Goal: Information Seeking & Learning: Learn about a topic

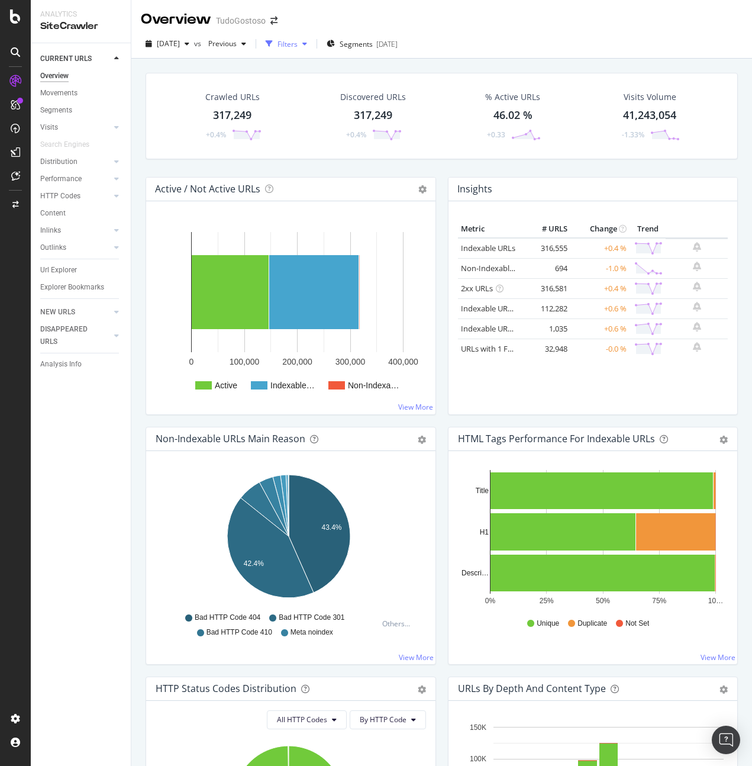
click at [298, 44] on div "Filters" at bounding box center [288, 44] width 20 height 10
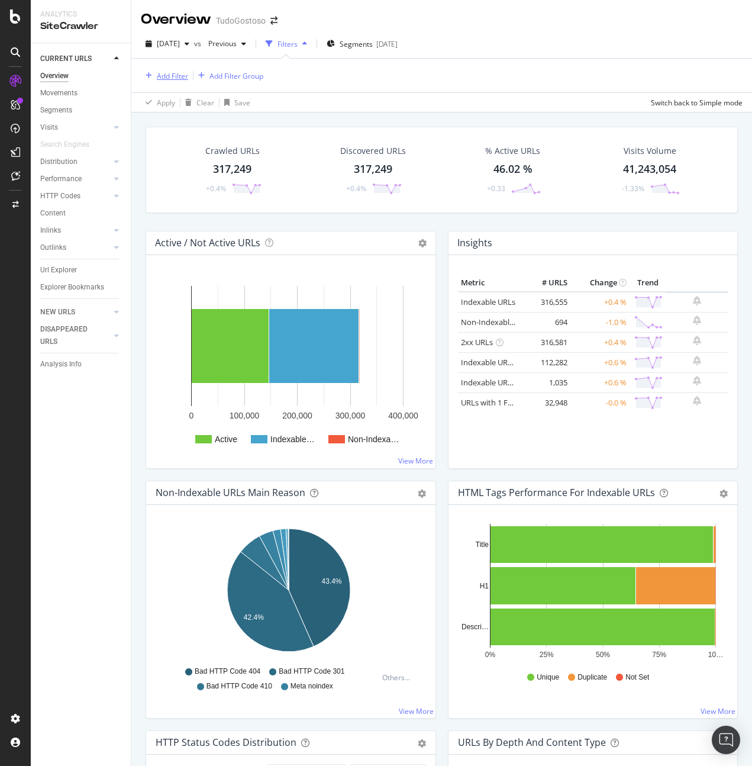
click at [177, 71] on div "Add Filter" at bounding box center [172, 76] width 31 height 10
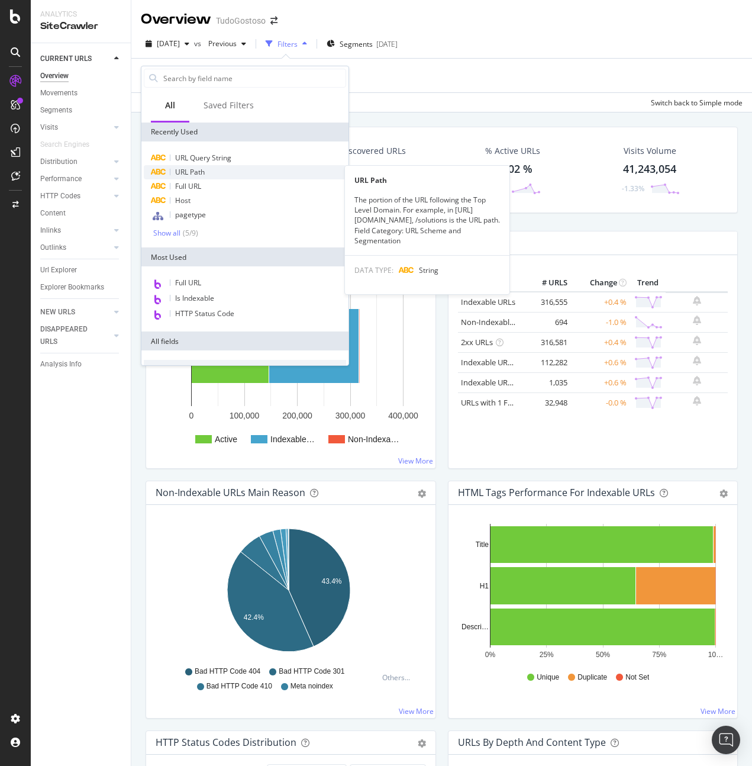
click at [207, 170] on div "URL Path" at bounding box center [245, 172] width 202 height 14
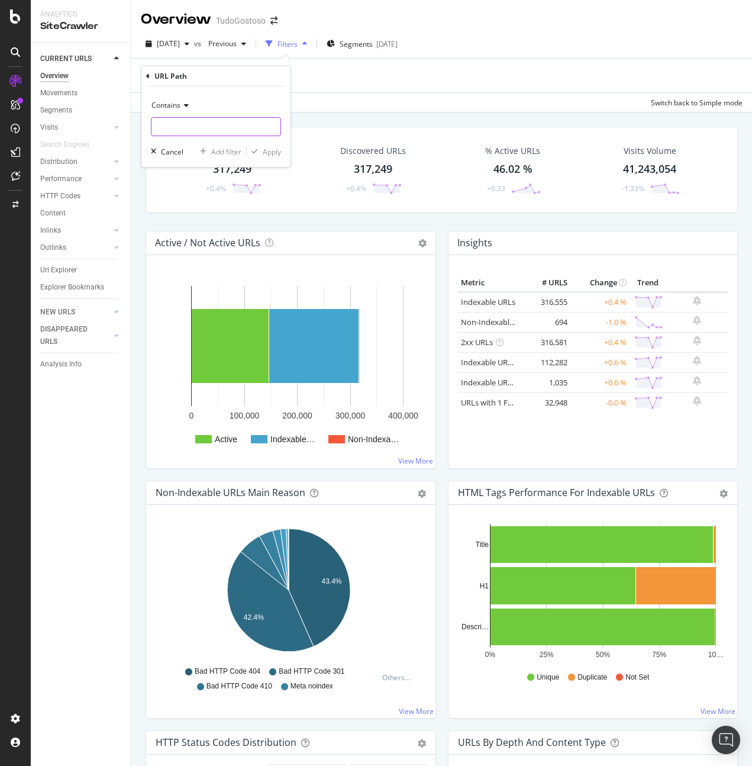
click at [196, 120] on input "text" at bounding box center [215, 126] width 129 height 19
type input "/receitas"
click at [180, 106] on span "Contains" at bounding box center [165, 105] width 29 height 10
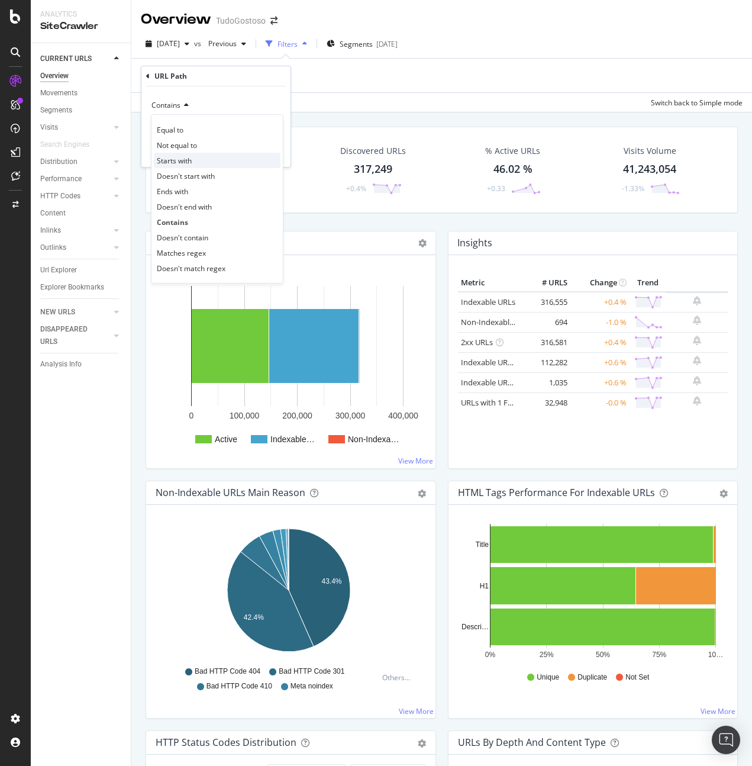
click at [183, 163] on span "Starts with" at bounding box center [174, 161] width 35 height 10
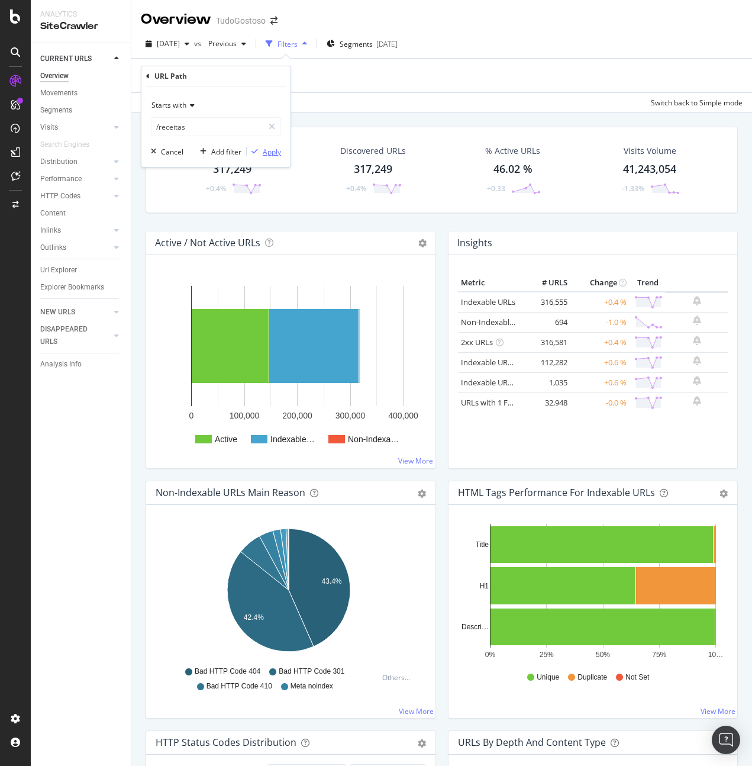
click at [264, 156] on div "Apply" at bounding box center [272, 152] width 18 height 10
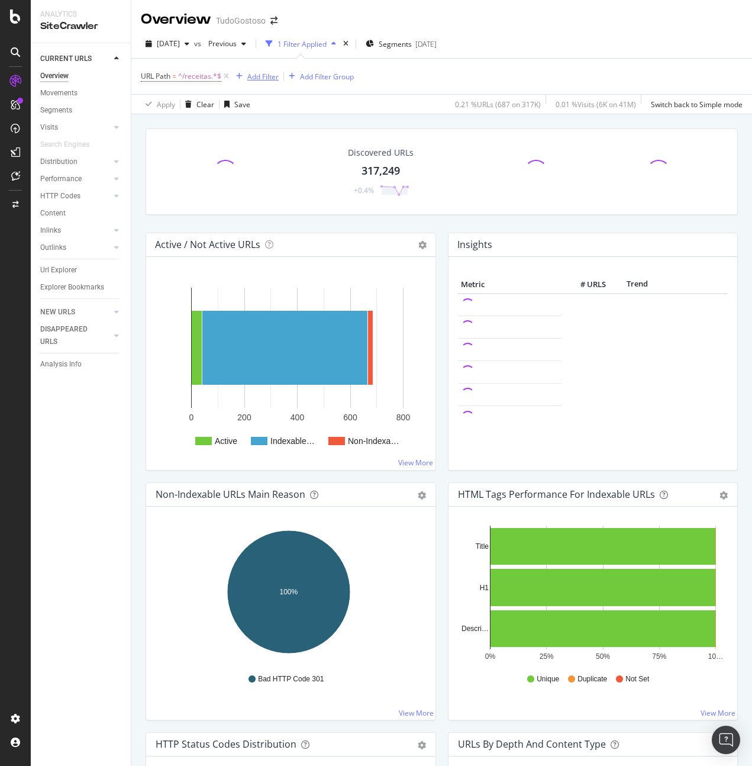
click at [260, 73] on div "Add Filter" at bounding box center [262, 77] width 31 height 10
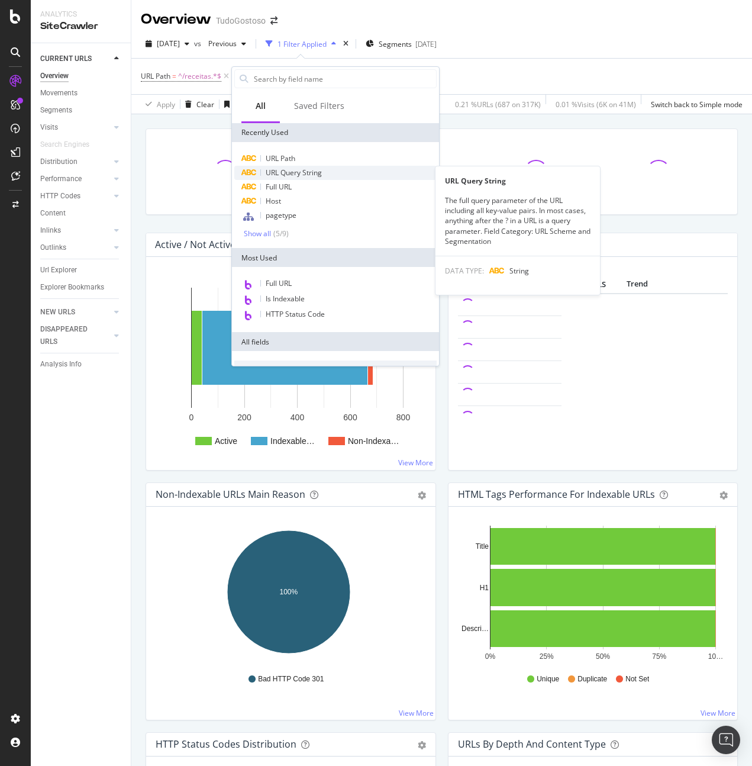
click at [304, 172] on span "URL Query String" at bounding box center [294, 172] width 56 height 10
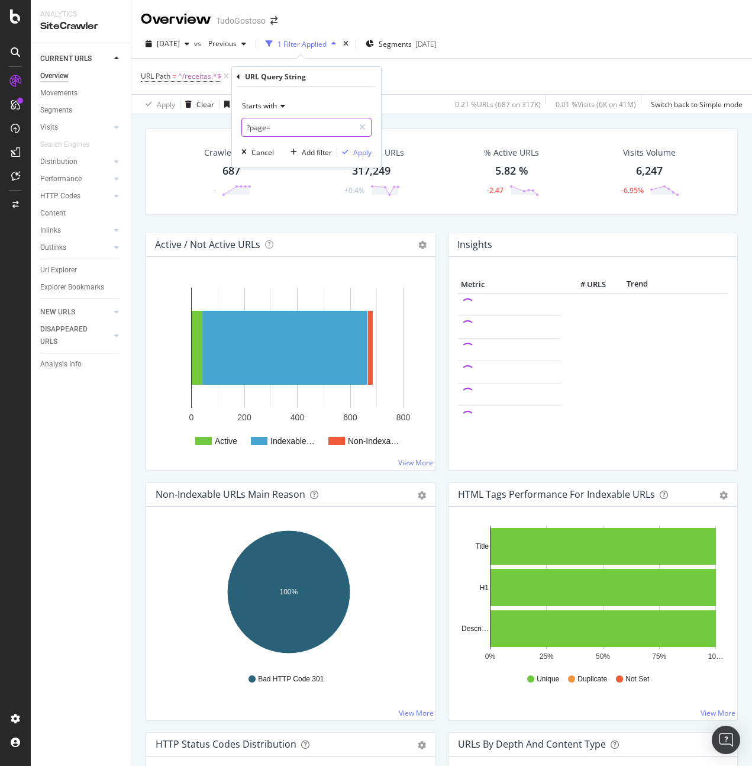
click at [288, 126] on input "?page=" at bounding box center [298, 127] width 112 height 19
paste input "(^|&)page=([2-9]|10)($|&)"
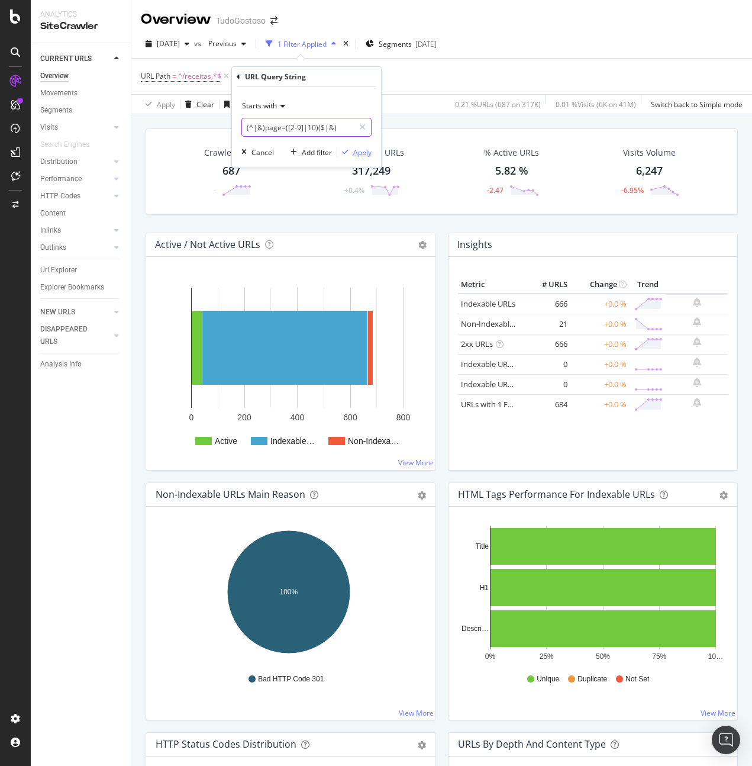
type input "(^|&)page=([2-9]|10)($|&)"
click at [353, 153] on div "Apply" at bounding box center [362, 152] width 18 height 10
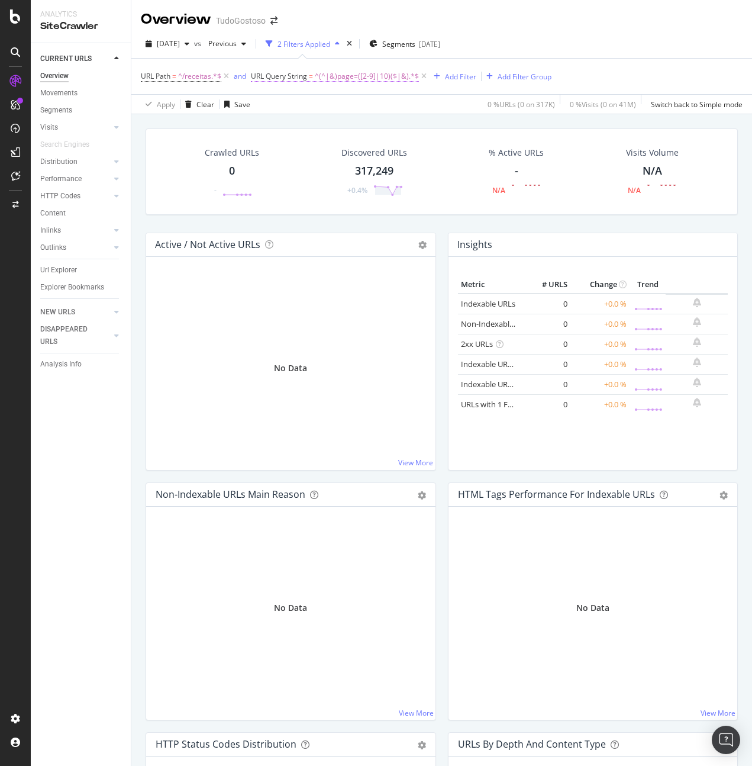
click at [289, 76] on span "URL Query String" at bounding box center [279, 76] width 56 height 10
click at [299, 103] on icon at bounding box center [300, 104] width 8 height 7
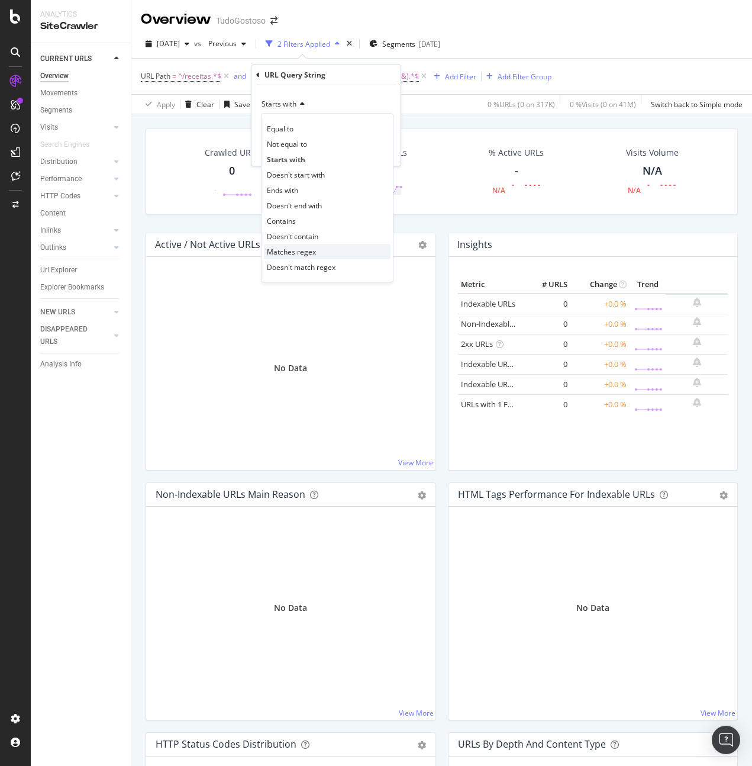
click at [302, 255] on span "Matches regex" at bounding box center [291, 252] width 49 height 10
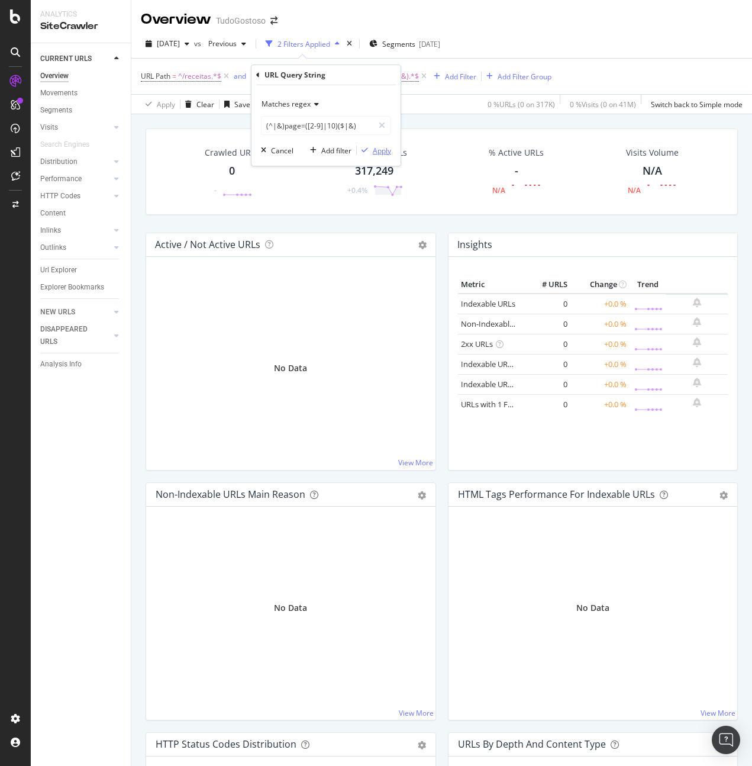
click at [379, 154] on div "Apply" at bounding box center [382, 151] width 18 height 10
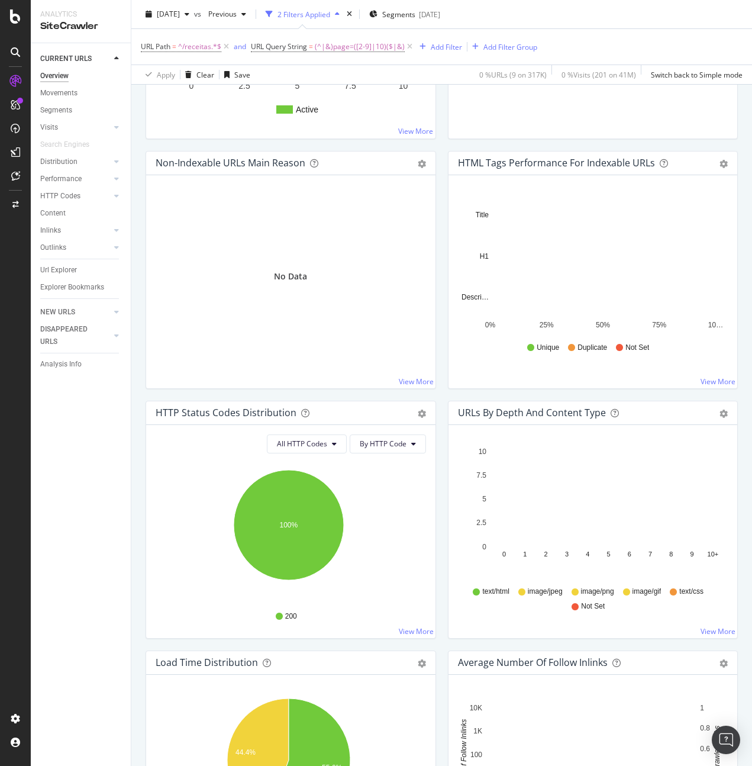
scroll to position [535, 0]
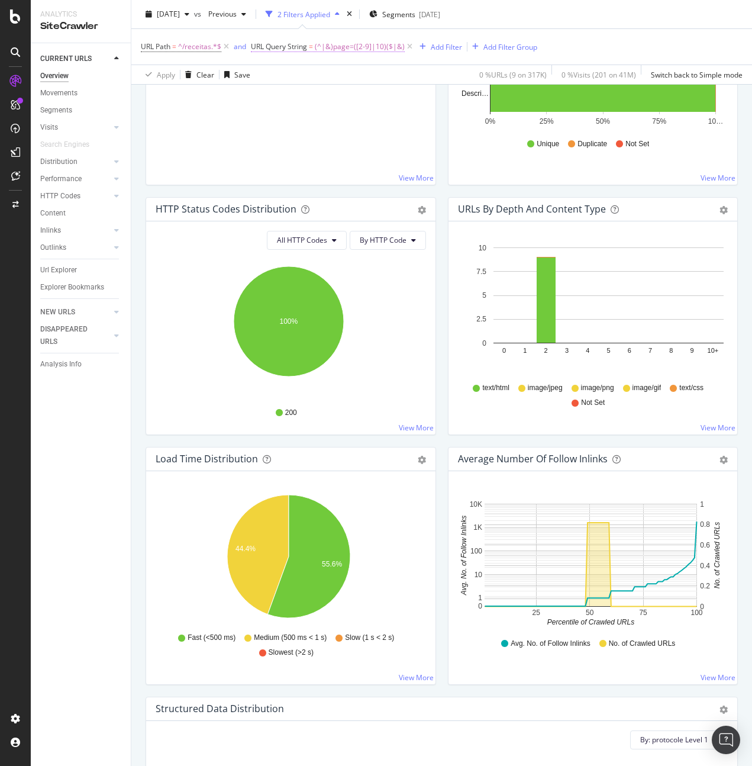
click at [346, 48] on span "(^|&)page=([2-9]|10)($|&)" at bounding box center [360, 46] width 90 height 17
click at [331, 96] on input "(^|&)page=([2-9]|10)($|&)" at bounding box center [318, 95] width 112 height 19
paste input "1-9][1-9]|[1-9][0-9]|100)($|&)"
paste input "text"
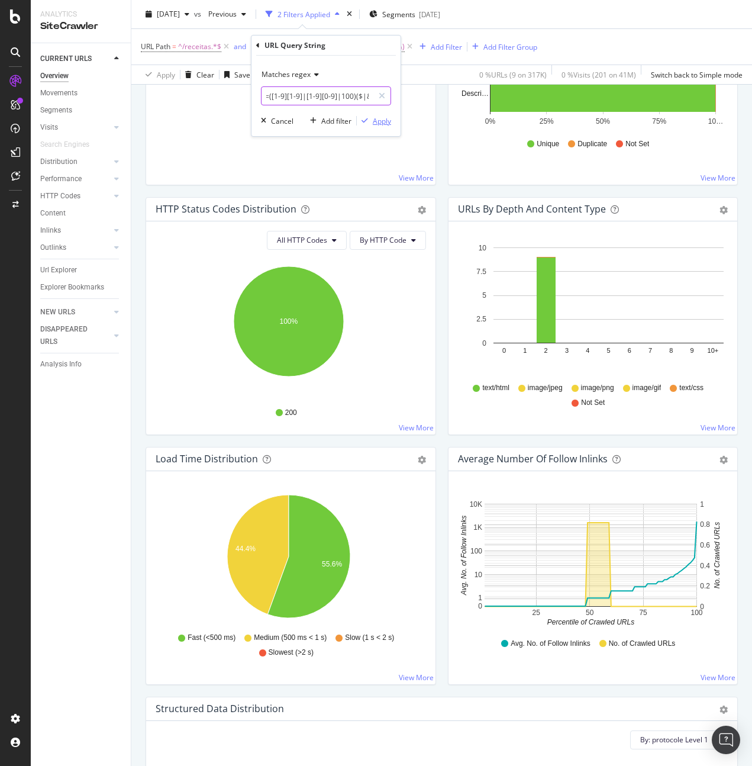
type input "(^|&)page=([1-9][1-9]|[1-9][0-9]|100)($|&)"
click at [378, 122] on div "Apply" at bounding box center [382, 121] width 18 height 10
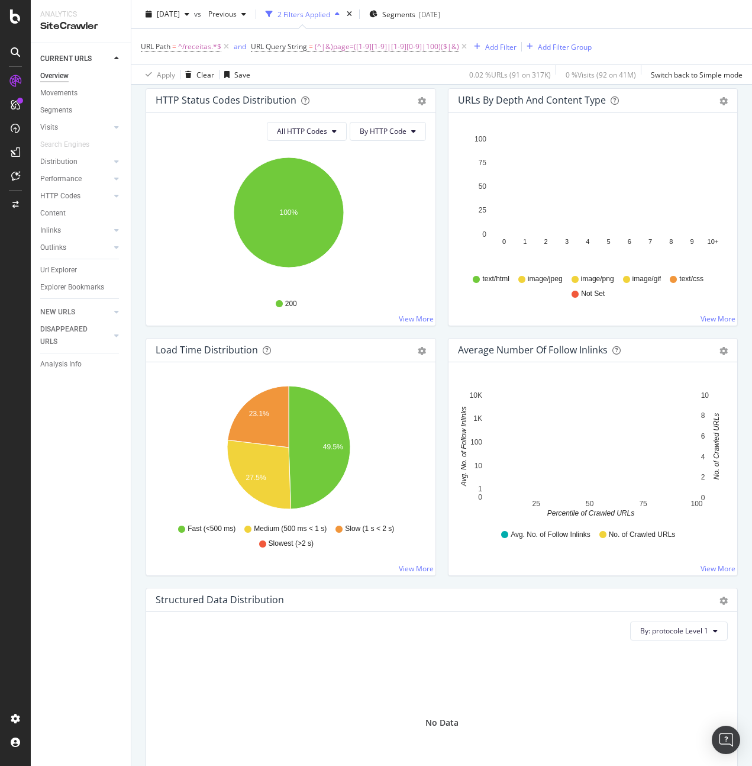
scroll to position [652, 0]
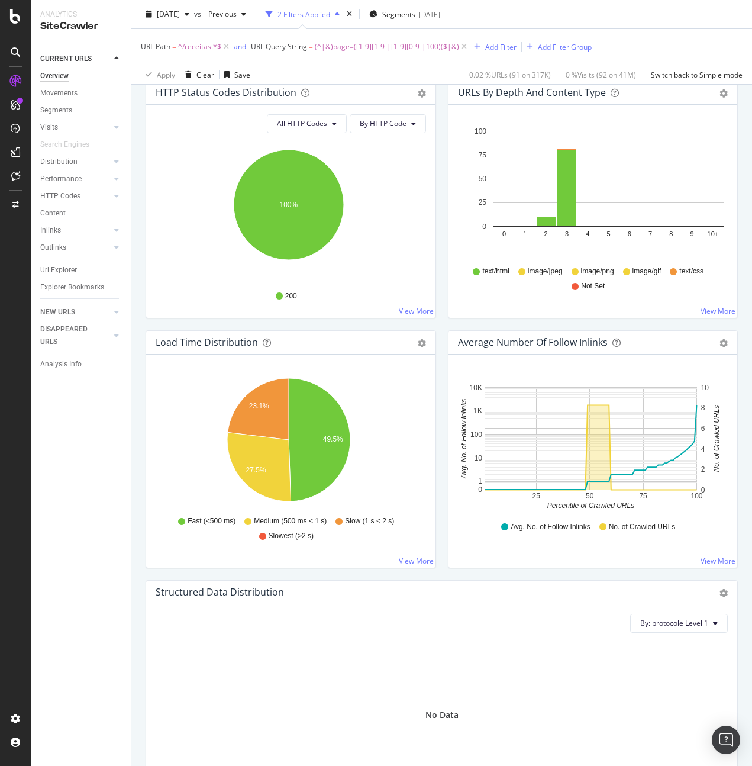
click at [392, 47] on span "(^|&)page=([1-9][1-9]|[1-9][0-9]|100)($|&)" at bounding box center [387, 46] width 144 height 17
click at [321, 101] on input "(^|&)page=([1-9][1-9]|[1-9][0-9]|100)($|&)" at bounding box center [318, 95] width 112 height 19
paste input "5][0-9]{2}|6"
type input "(^|&)page=([1-5][0-9]{2}|600)($|&)"
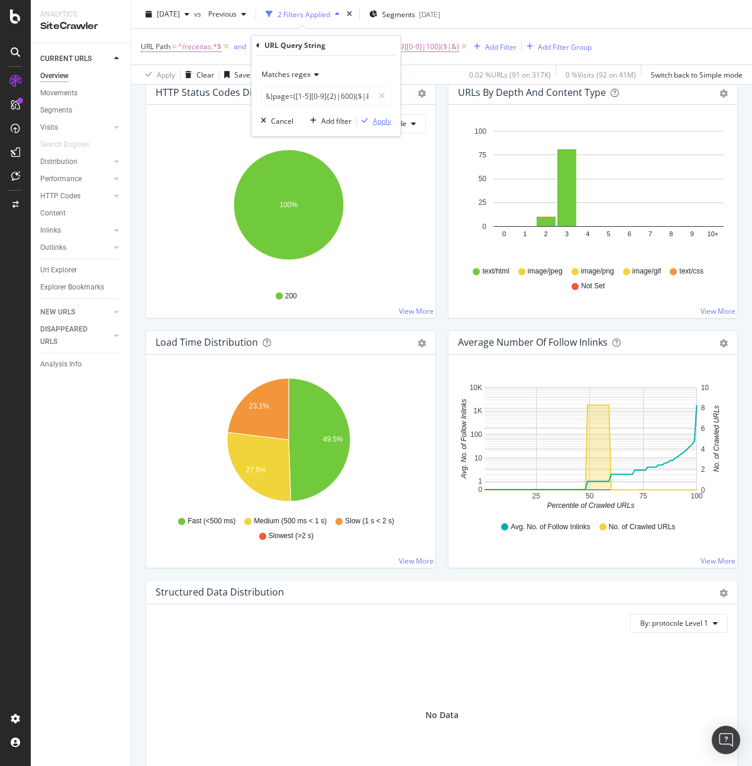
click at [380, 121] on div "Apply" at bounding box center [382, 121] width 18 height 10
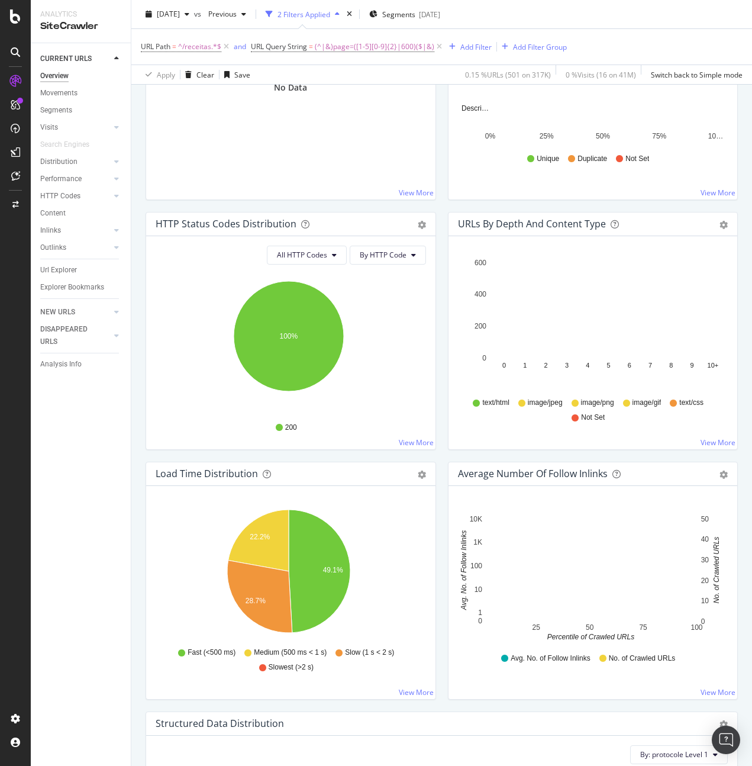
scroll to position [771, 0]
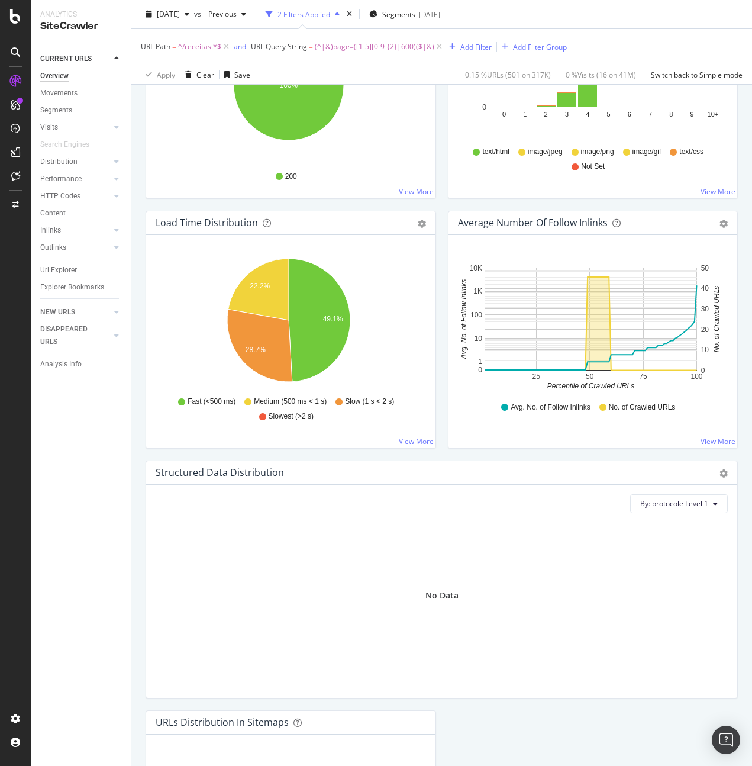
click at [442, 355] on div "Average Number of Follow Inlinks Chart (by Value) Table Export as CSV Add to Cu…" at bounding box center [593, 336] width 302 height 250
click at [375, 50] on span "(^|&)page=([1-5][0-9]{2}|600)($|&)" at bounding box center [375, 46] width 120 height 17
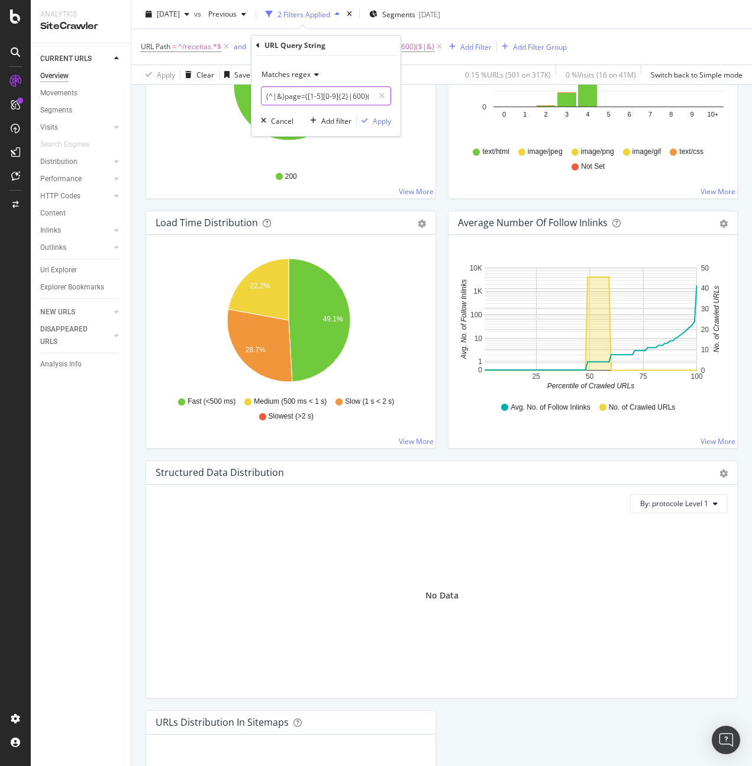
click at [333, 95] on input "(^|&)page=([1-5][0-9]{2}|600)($|&)" at bounding box center [318, 95] width 112 height 19
paste input "6-9][0-9]{2}|[1-9][0-9]{3,}"
type input "(^|&)page=([6-9][0-9]{2}|[1-9][0-9]{3,})($|&)"
click at [389, 124] on div "Apply" at bounding box center [382, 121] width 18 height 10
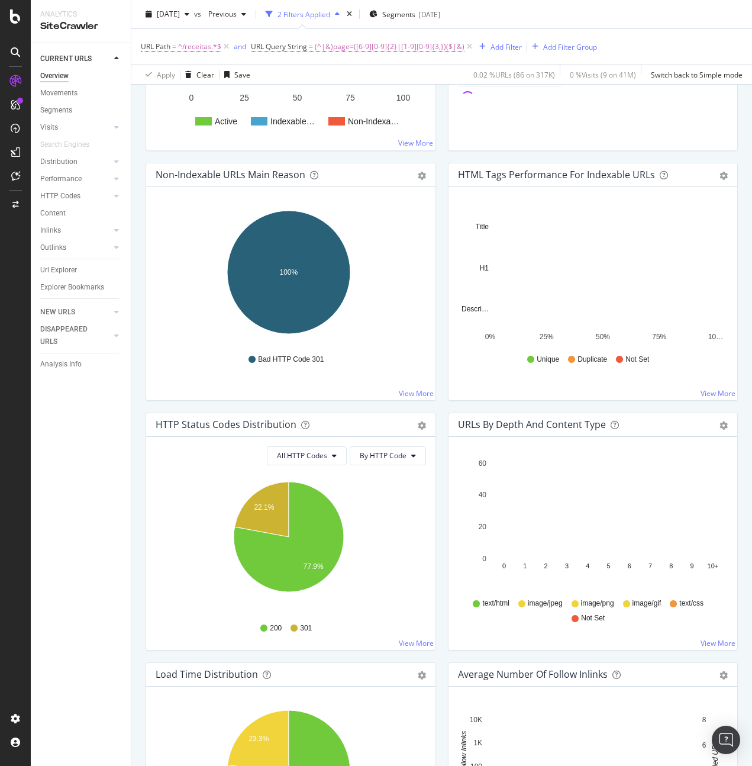
scroll to position [532, 0]
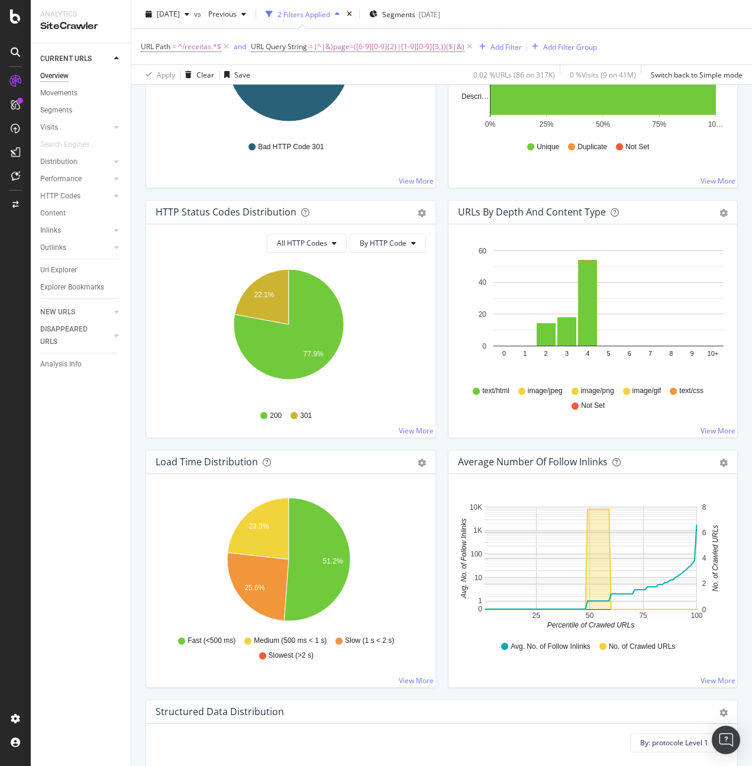
click at [442, 431] on div "Average Number of Follow Inlinks Chart (by Value) Table Export as CSV Add to Cu…" at bounding box center [593, 575] width 302 height 250
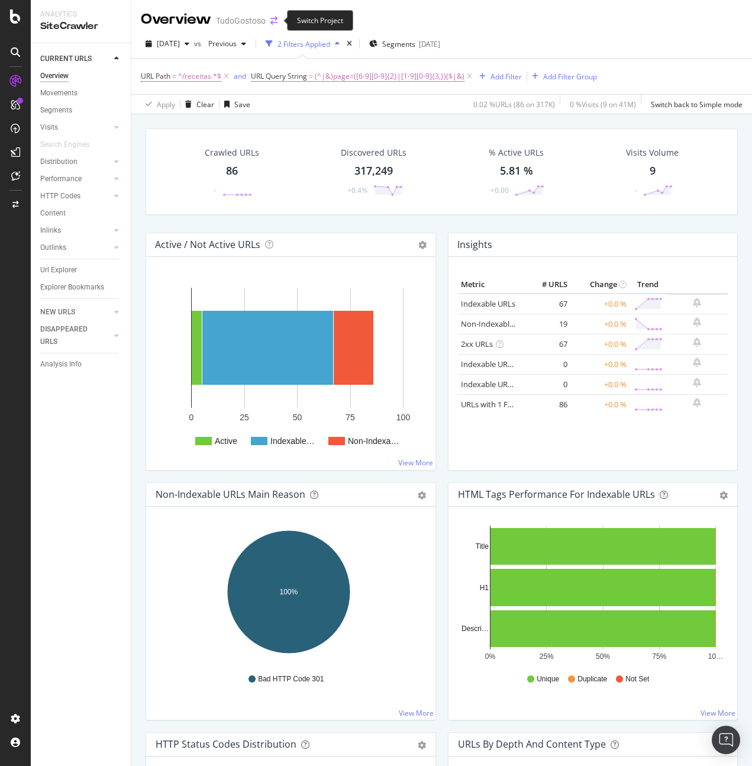
click at [275, 18] on icon "arrow-right-arrow-left" at bounding box center [273, 21] width 7 height 8
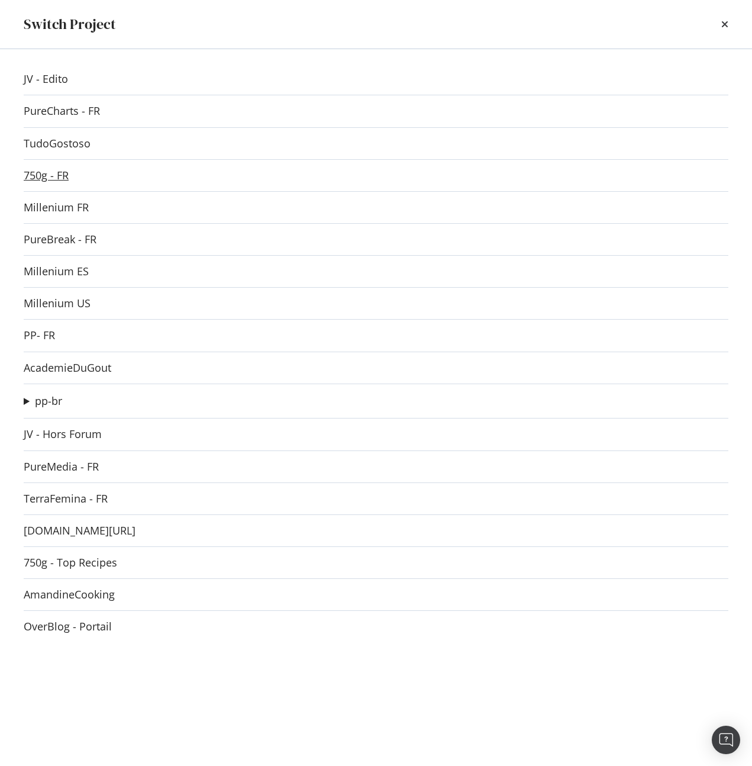
click at [49, 173] on link "750g - FR" at bounding box center [46, 175] width 45 height 12
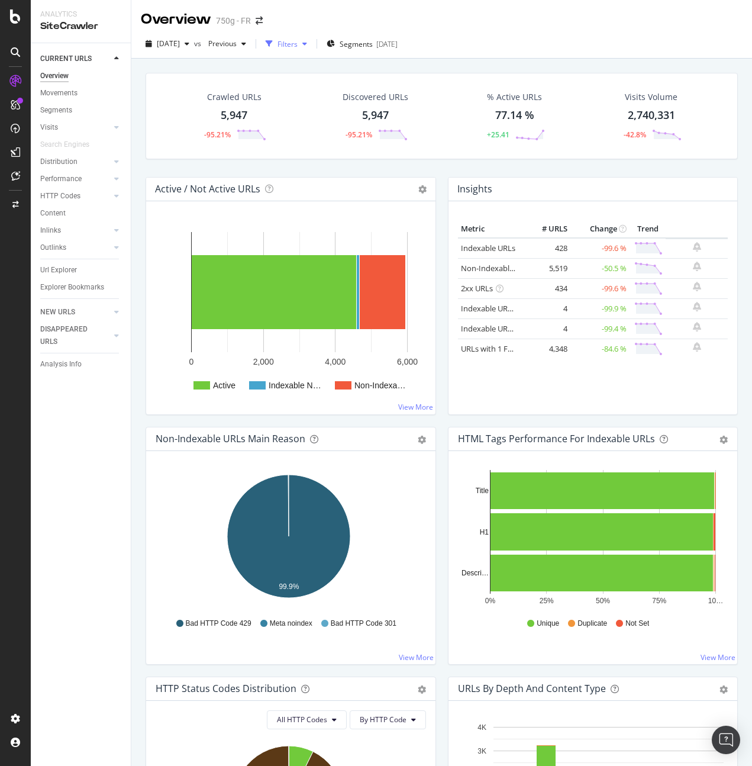
click at [312, 43] on div "button" at bounding box center [305, 43] width 14 height 7
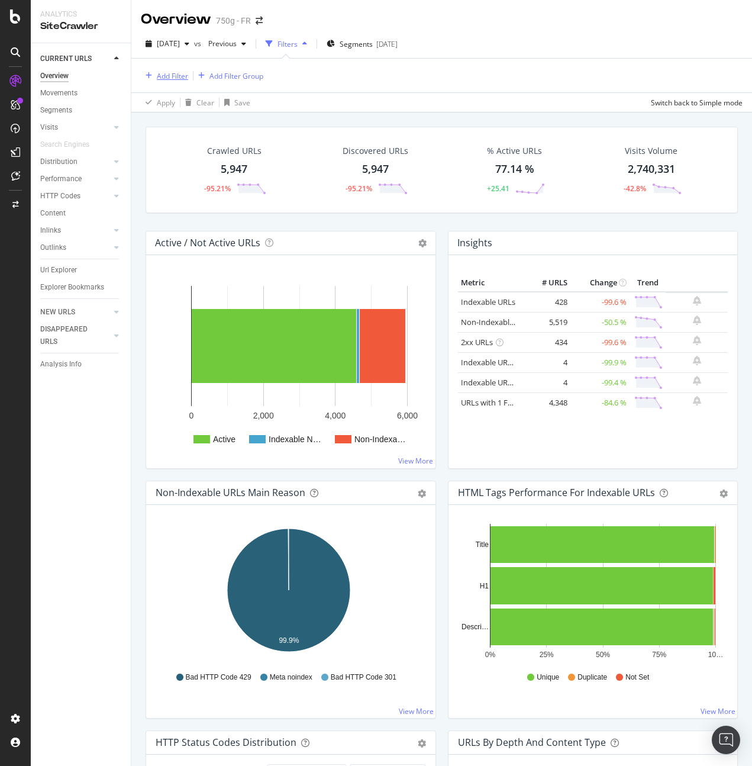
click at [182, 75] on div "Add Filter" at bounding box center [172, 76] width 31 height 10
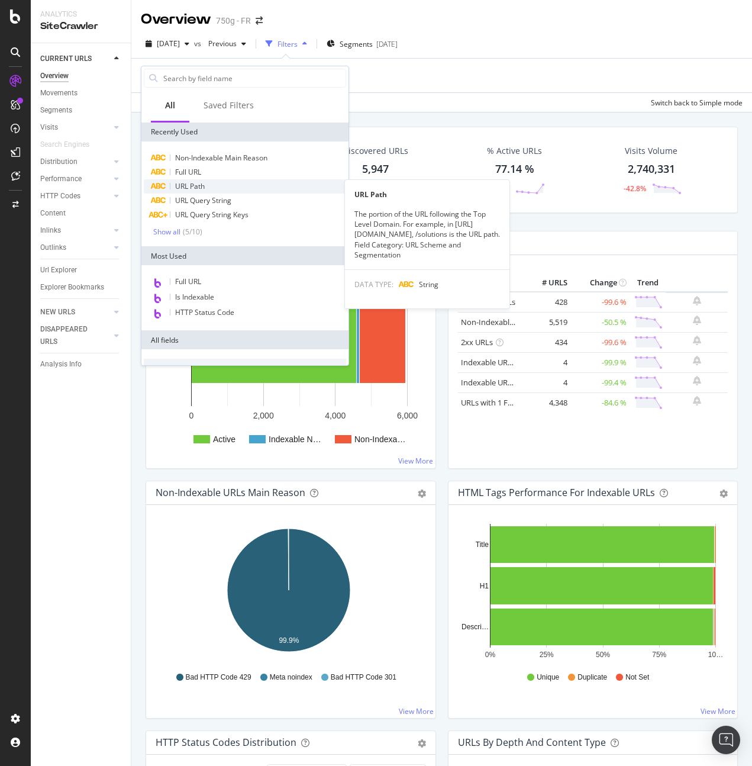
click at [217, 184] on div "URL Path" at bounding box center [245, 186] width 202 height 14
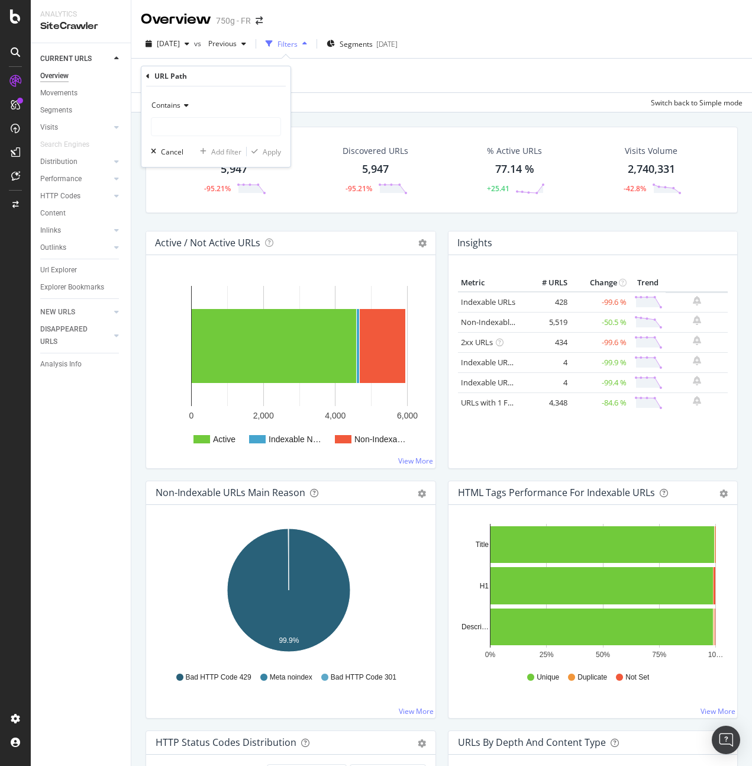
click at [182, 104] on icon at bounding box center [184, 105] width 8 height 7
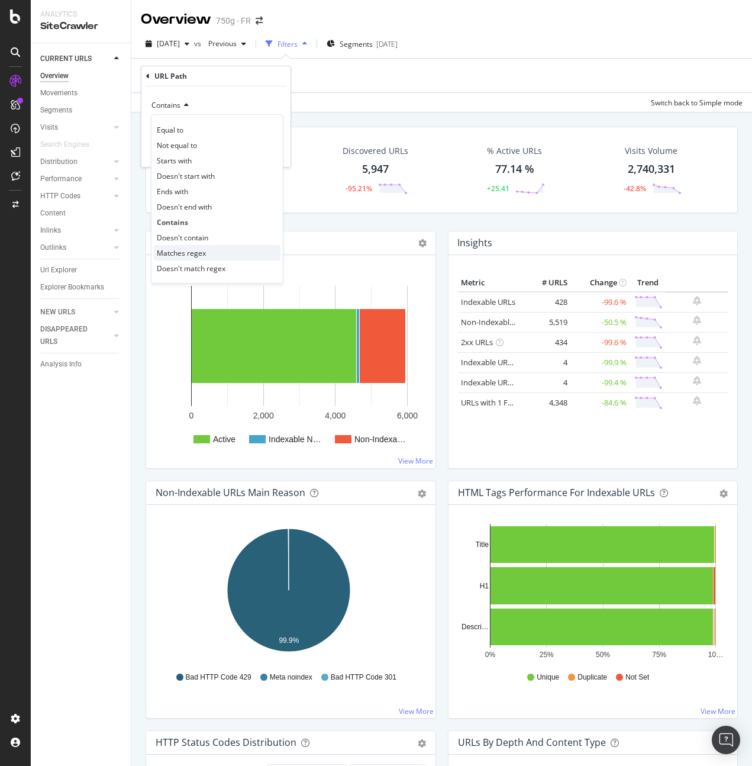
click at [194, 252] on span "Matches regex" at bounding box center [181, 253] width 49 height 10
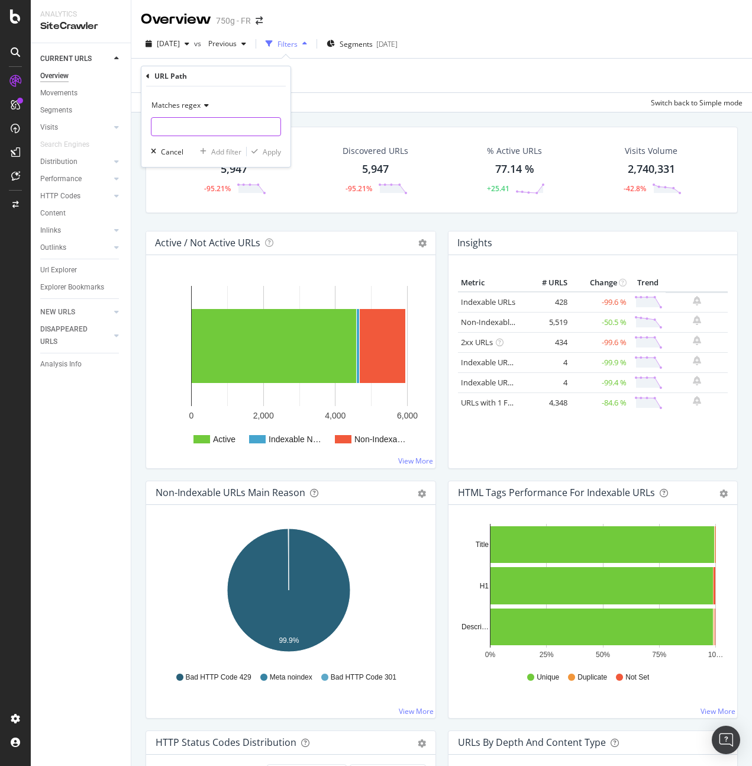
click at [181, 127] on input "text" at bounding box center [215, 126] width 129 height 19
type input "^/articles/recents/"
click at [278, 152] on div "Apply" at bounding box center [272, 152] width 18 height 10
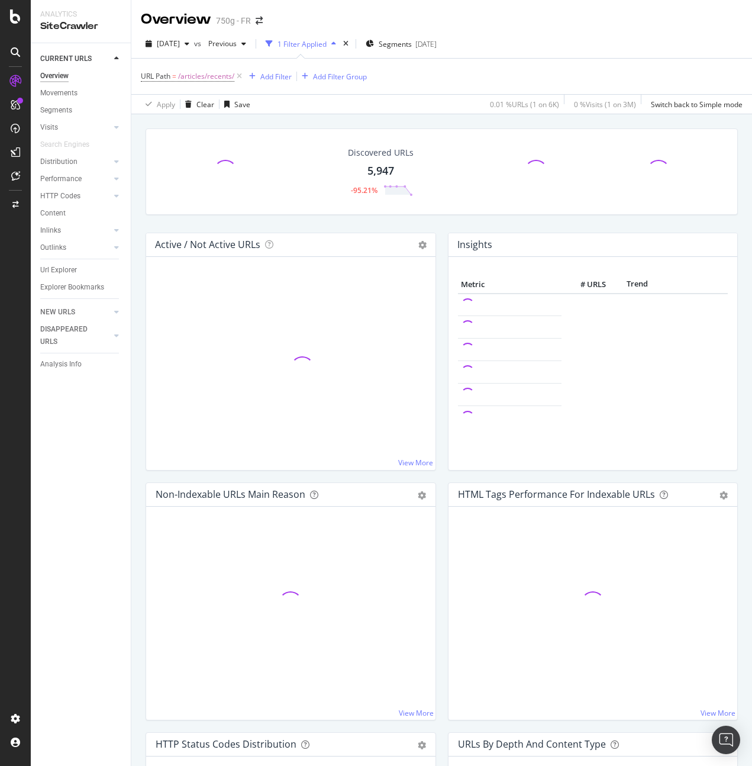
click at [436, 224] on div "Discovered URLs 5,947 -95.21%" at bounding box center [442, 180] width 604 height 104
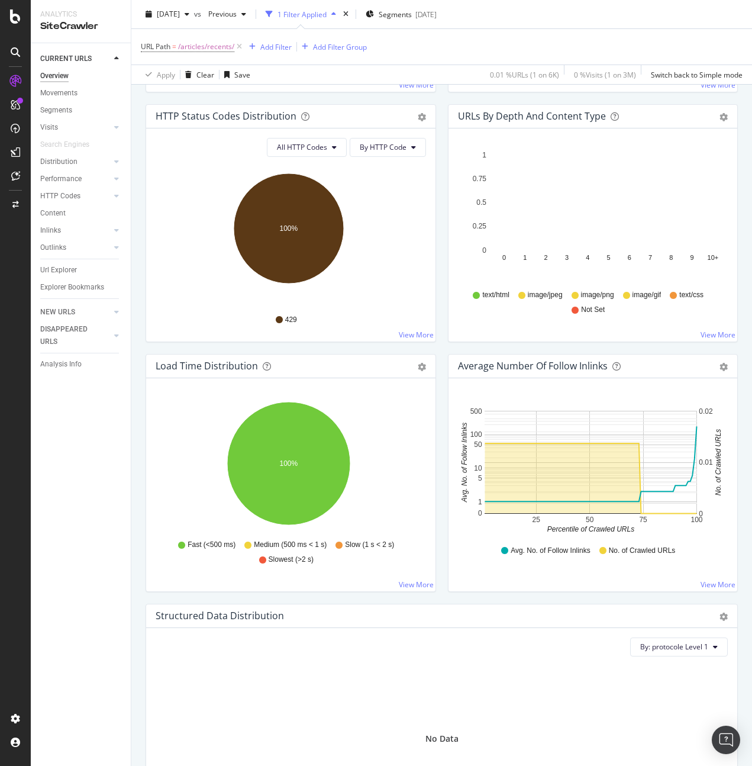
scroll to position [769, 0]
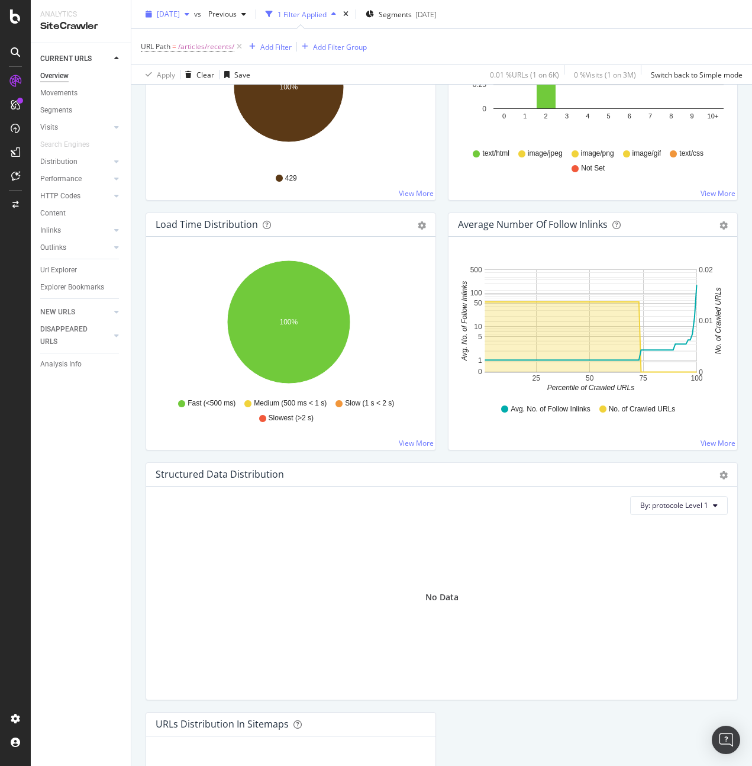
click at [180, 14] on span "[DATE]" at bounding box center [168, 14] width 23 height 10
click at [492, 59] on div "URL Path = /articles/recents/ Add Filter Add Filter Group" at bounding box center [442, 47] width 602 height 36
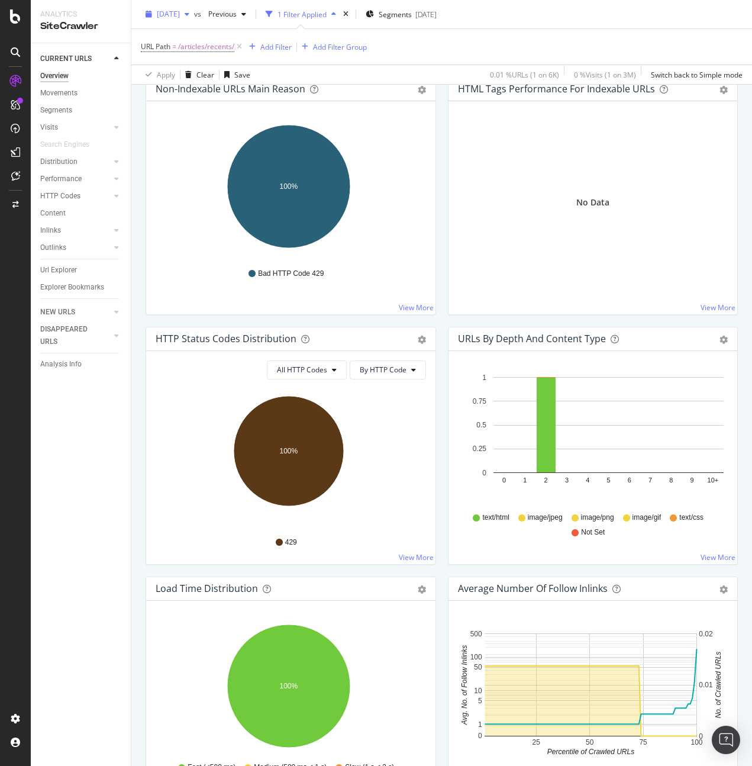
scroll to position [0, 0]
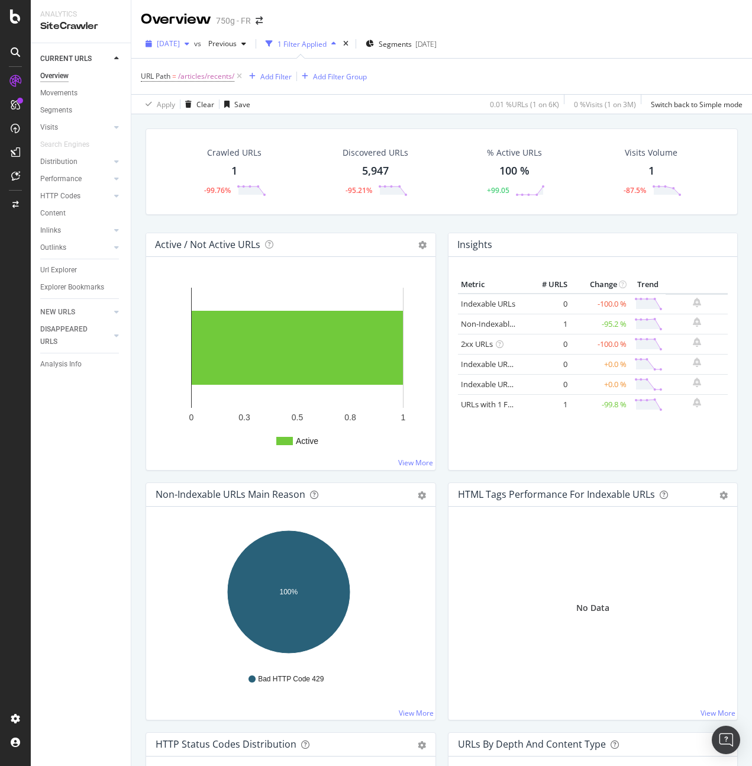
click at [180, 42] on span "[DATE]" at bounding box center [168, 43] width 23 height 10
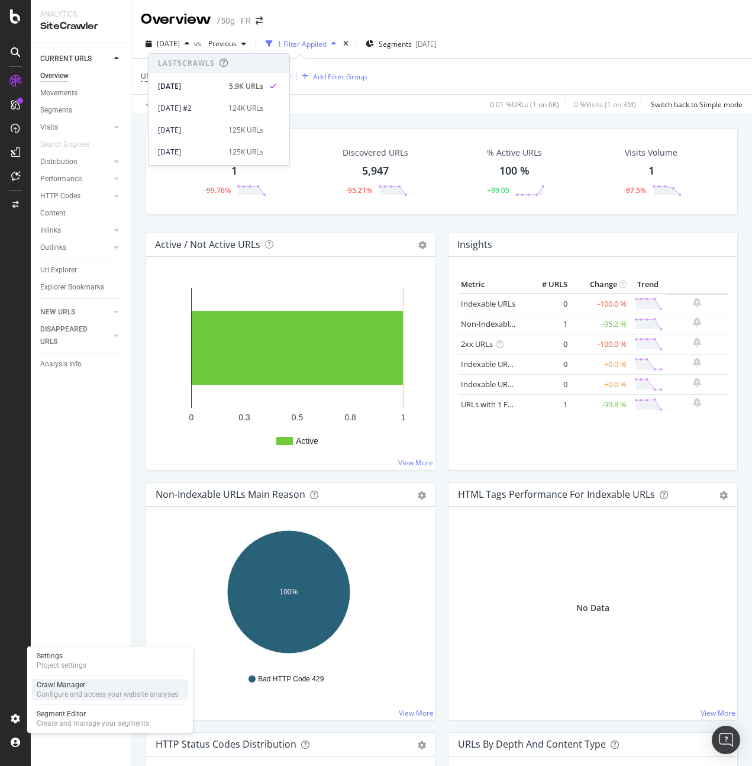
click at [67, 431] on div "Configure and access your website analyses" at bounding box center [107, 693] width 141 height 9
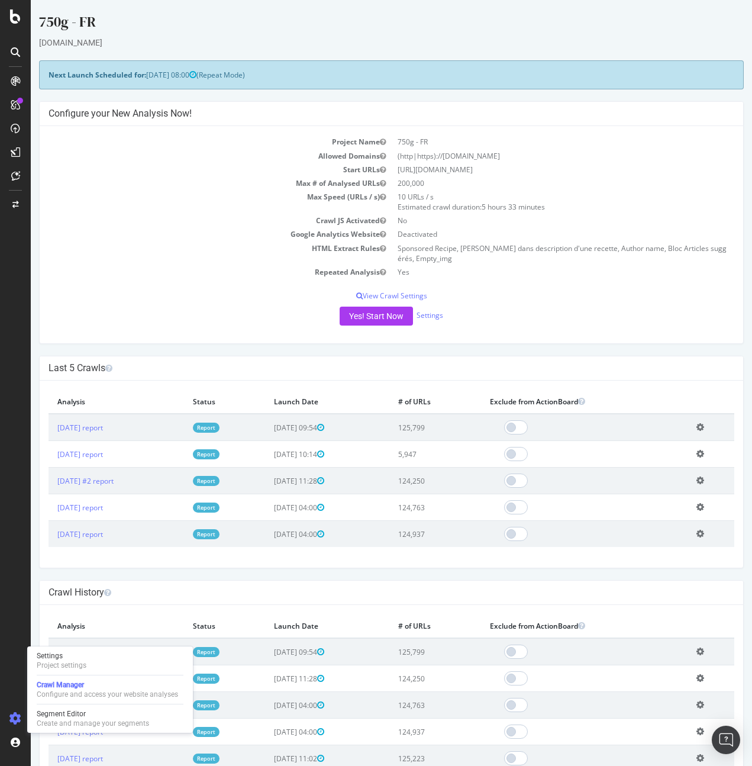
click at [454, 431] on h4 "Crawl History" at bounding box center [392, 592] width 686 height 12
click at [99, 426] on link "2025 Sep. 8th report" at bounding box center [80, 428] width 46 height 10
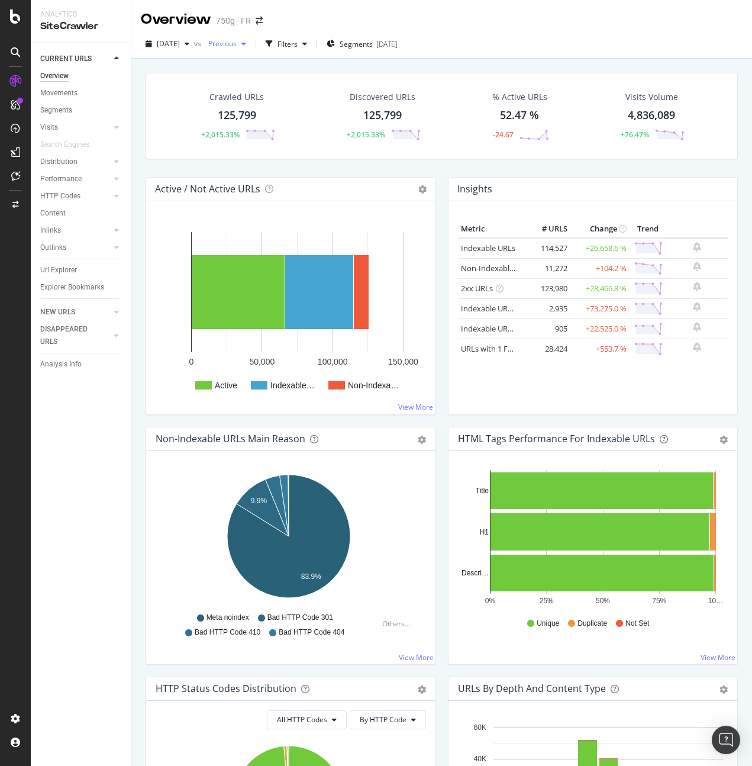
click at [251, 46] on div "button" at bounding box center [244, 43] width 14 height 7
click at [298, 46] on div "Filters" at bounding box center [288, 44] width 20 height 10
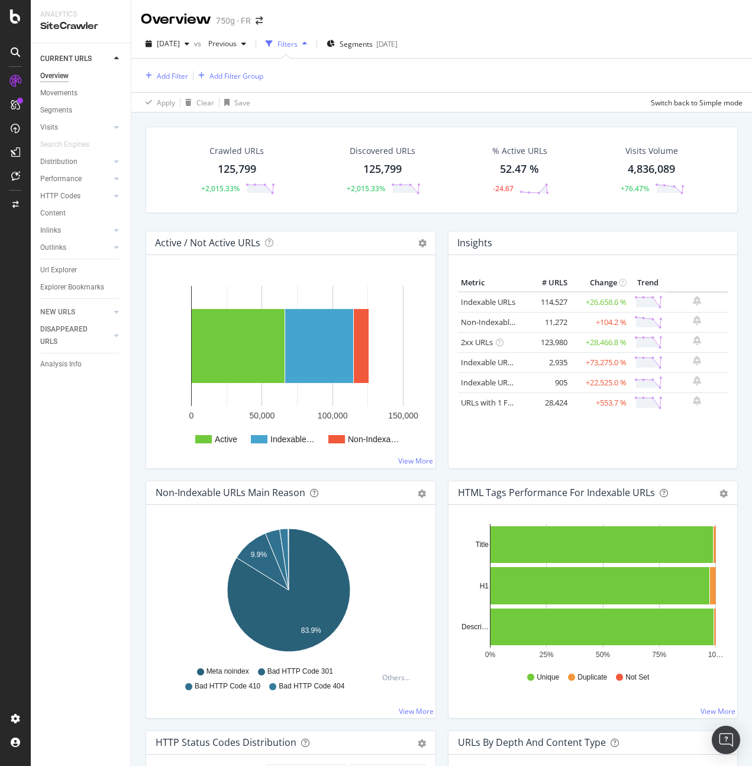
click at [298, 46] on div "Filters" at bounding box center [288, 44] width 20 height 10
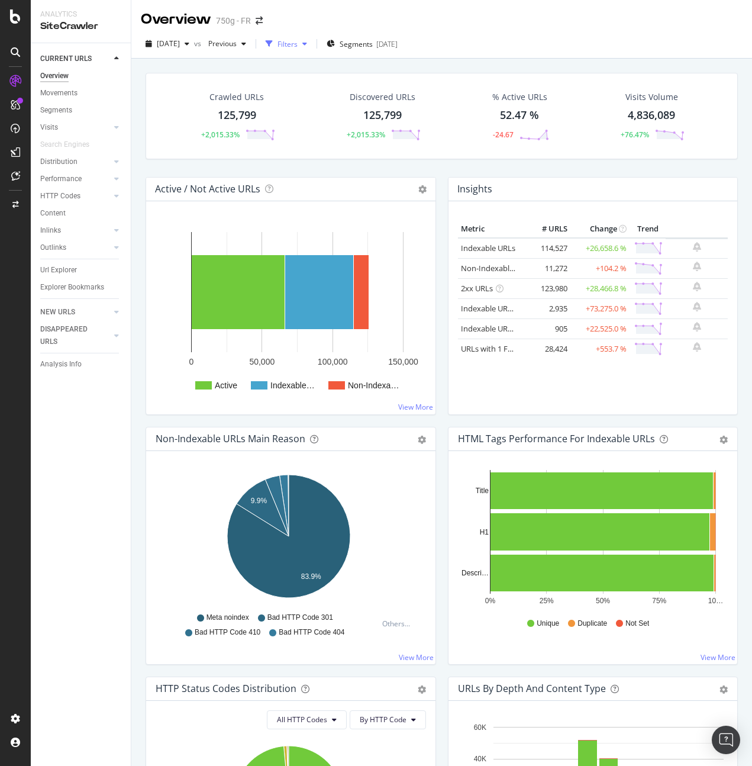
click at [298, 46] on div "Filters" at bounding box center [288, 44] width 20 height 10
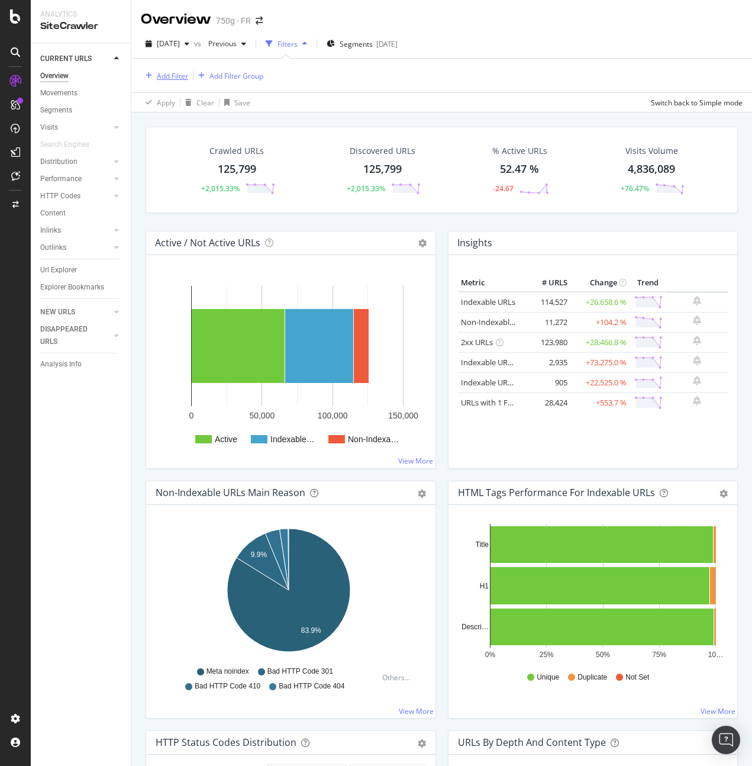
click at [175, 78] on div "Add Filter" at bounding box center [172, 76] width 31 height 10
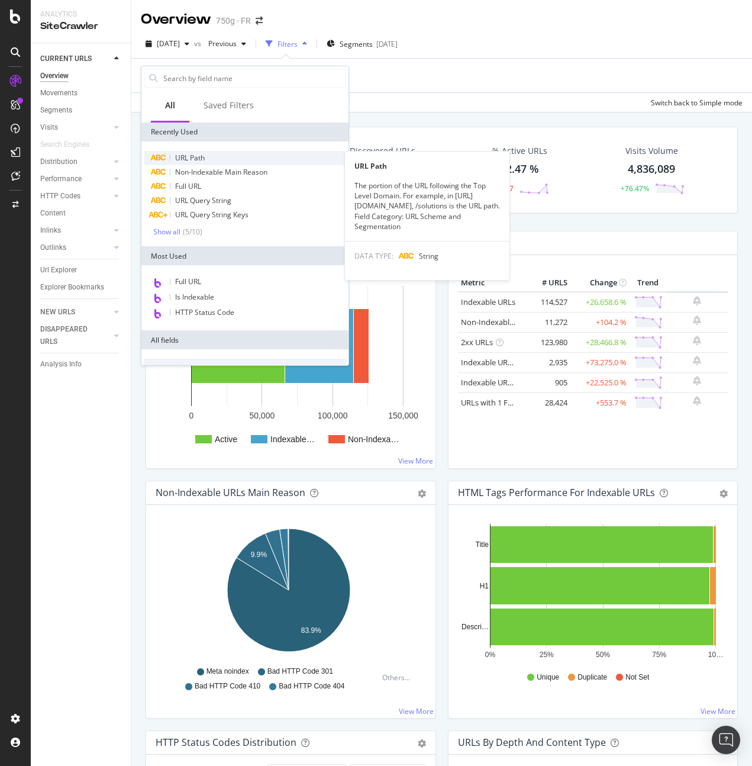
click at [231, 157] on div "URL Path" at bounding box center [245, 158] width 202 height 14
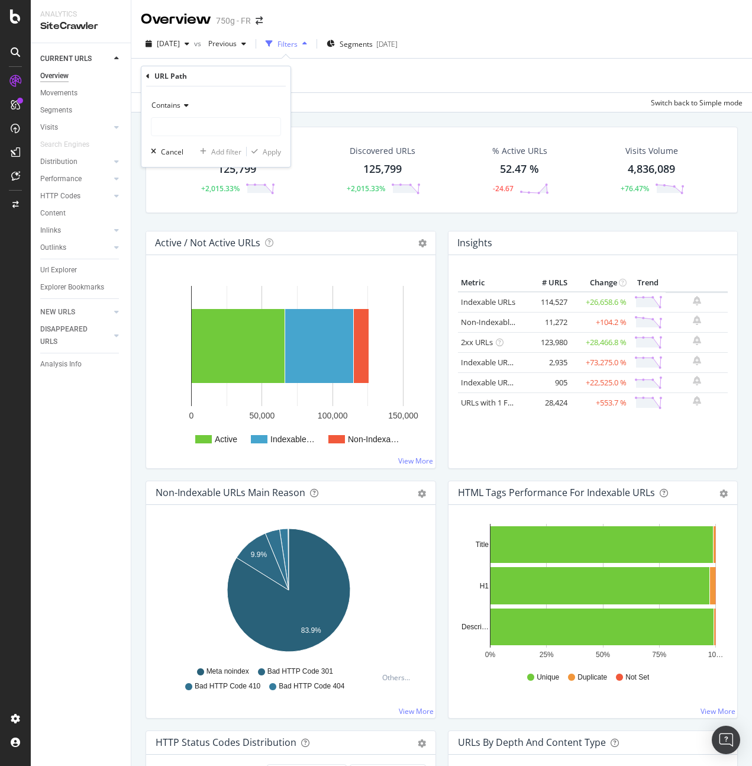
click at [176, 105] on span "Contains" at bounding box center [165, 105] width 29 height 10
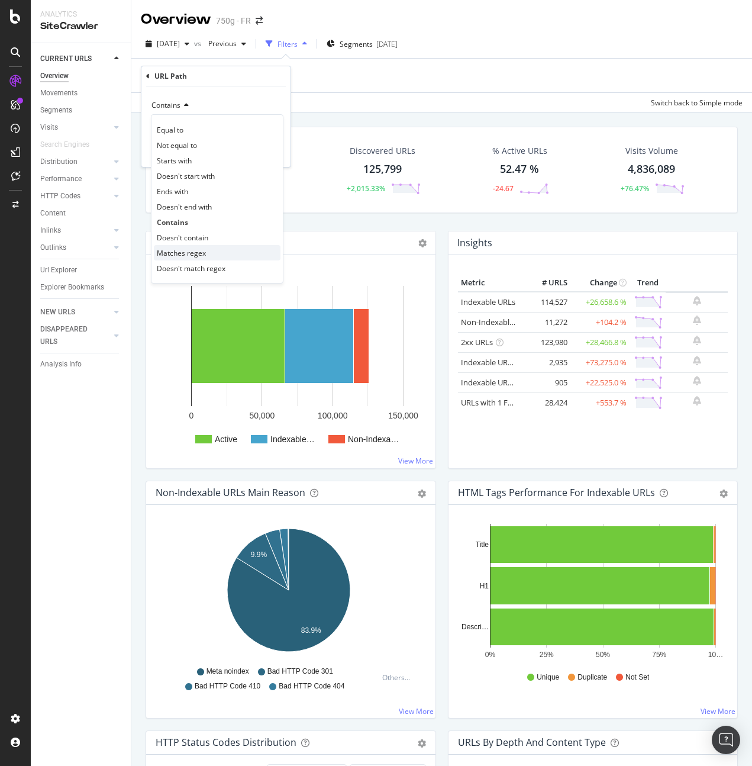
click at [205, 250] on div "Matches regex" at bounding box center [217, 252] width 127 height 15
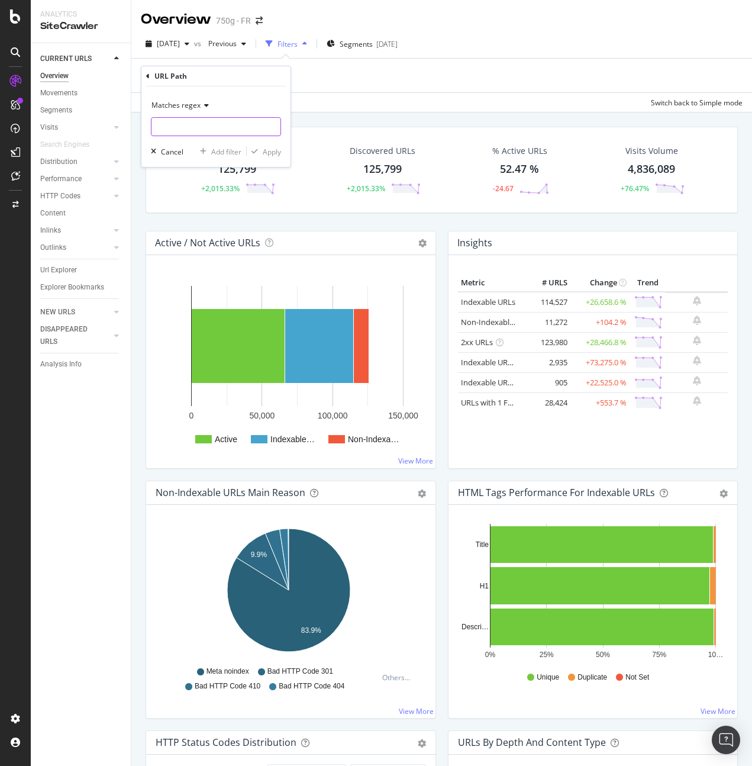
click at [201, 121] on input "text" at bounding box center [215, 126] width 129 height 19
type input "^/articles/recents"
click button "Apply" at bounding box center [264, 152] width 34 height 12
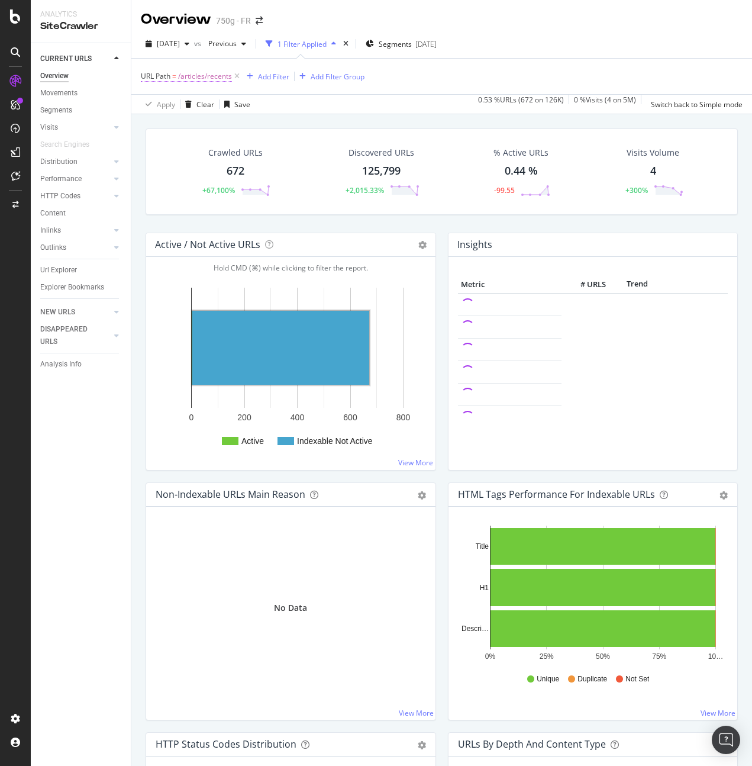
click at [164, 72] on span "URL Path" at bounding box center [156, 76] width 30 height 10
click at [224, 123] on input "^/articles/recents" at bounding box center [207, 125] width 112 height 19
click at [246, 127] on input "^/articles/recents" at bounding box center [207, 125] width 112 height 19
type input "^/articles/recents$"
click button "Apply" at bounding box center [264, 150] width 34 height 12
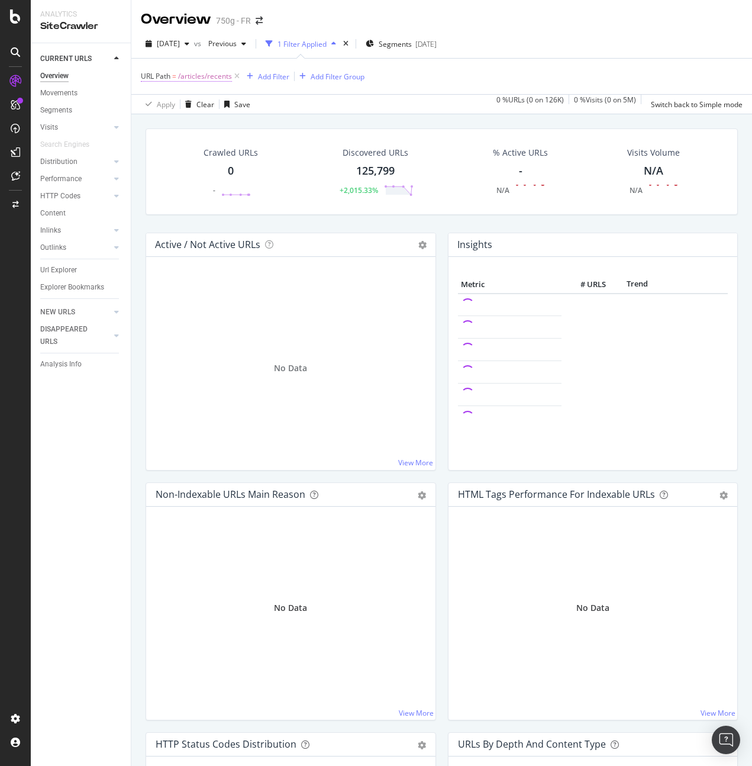
click at [208, 75] on span "/articles/recents" at bounding box center [205, 76] width 54 height 17
click at [236, 128] on input "^/articles/recents$" at bounding box center [207, 125] width 112 height 19
click at [237, 127] on input "^/articles/recents$" at bounding box center [207, 125] width 112 height 19
click at [364, 100] on div "Apply Clear Save 0 % URLs ( 0 on 126K ) 0 % Visits ( 0 on 5M ) Switch back to S…" at bounding box center [441, 104] width 621 height 20
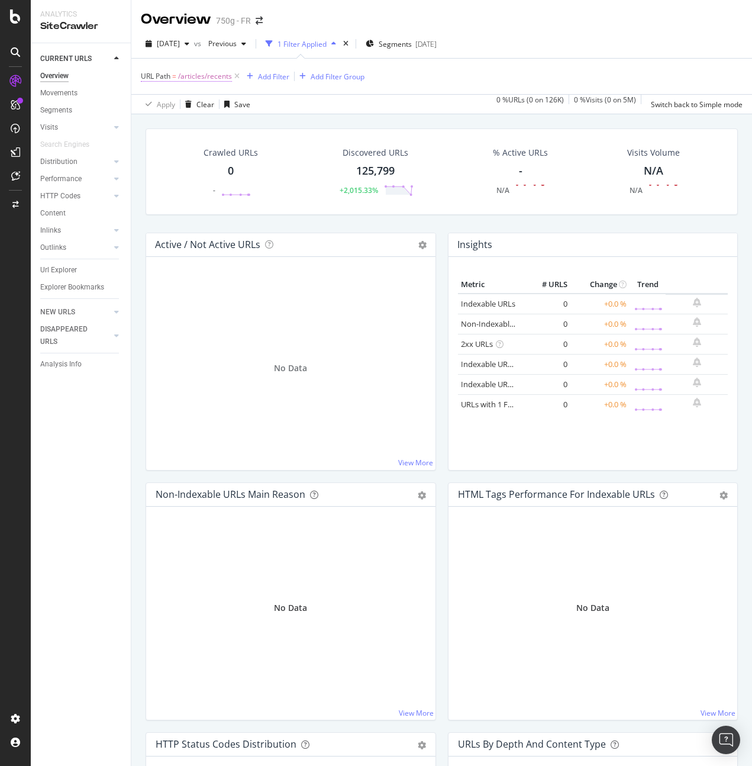
click at [219, 76] on span "/articles/recents" at bounding box center [205, 76] width 54 height 17
click at [234, 127] on input "^/articles/recents$" at bounding box center [207, 125] width 112 height 19
click at [235, 125] on input "^/articles/recents$" at bounding box center [207, 125] width 112 height 19
type input "^/articles/recents/$"
click button "Apply" at bounding box center [264, 150] width 34 height 12
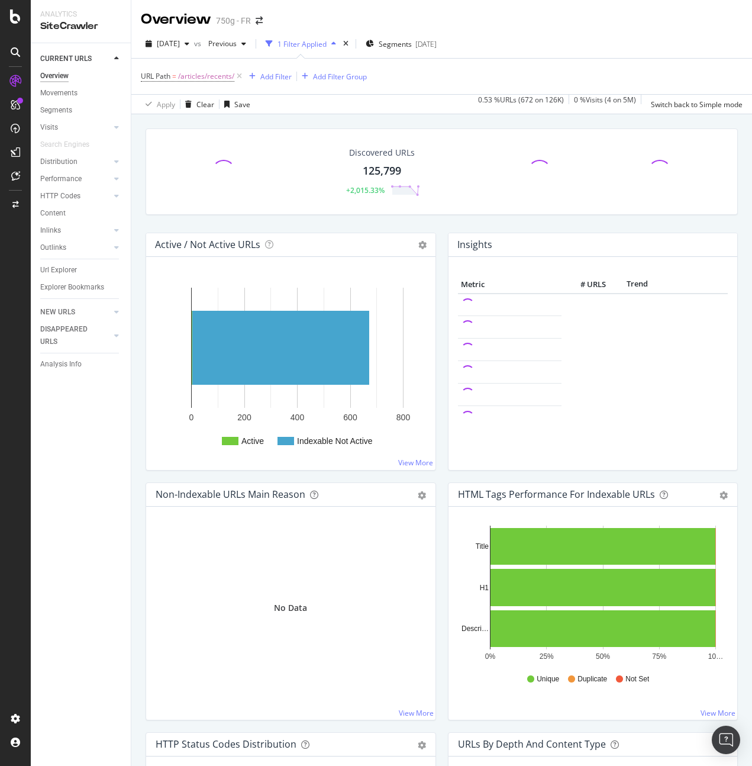
click at [442, 478] on div "Insights Metric # URLS Trend" at bounding box center [593, 358] width 302 height 250
click at [436, 476] on div "Active / Not Active URLs Chart (by Value) Chart (by Percentage) Table Expand Ex…" at bounding box center [291, 358] width 302 height 250
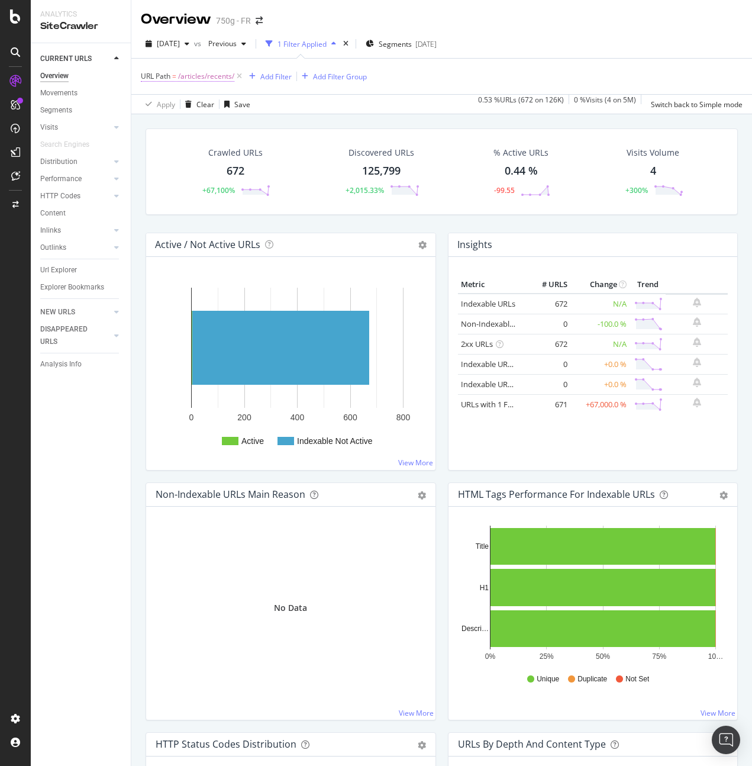
click at [190, 69] on span "/articles/recents/" at bounding box center [206, 76] width 56 height 17
click at [171, 105] on span "Matches regex" at bounding box center [175, 104] width 49 height 10
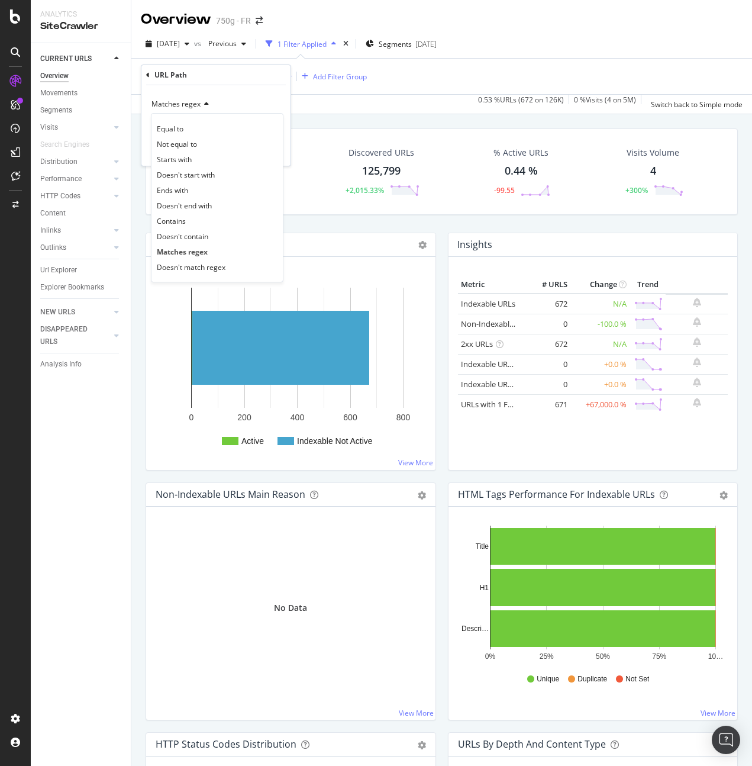
click at [161, 75] on div "URL Path" at bounding box center [170, 75] width 33 height 10
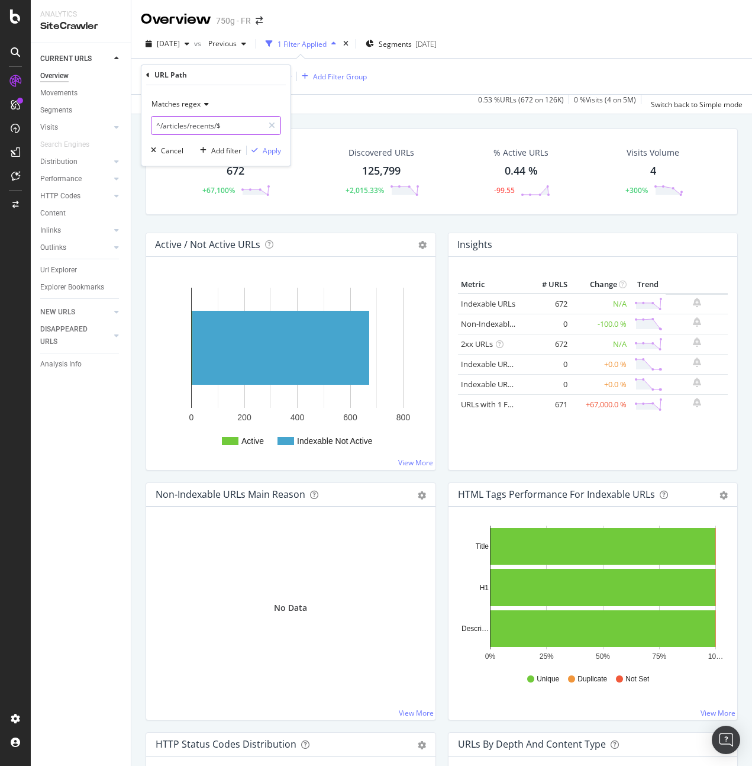
click at [228, 125] on input "^/articles/recents/$" at bounding box center [207, 125] width 112 height 19
click at [147, 75] on icon at bounding box center [148, 75] width 4 height 7
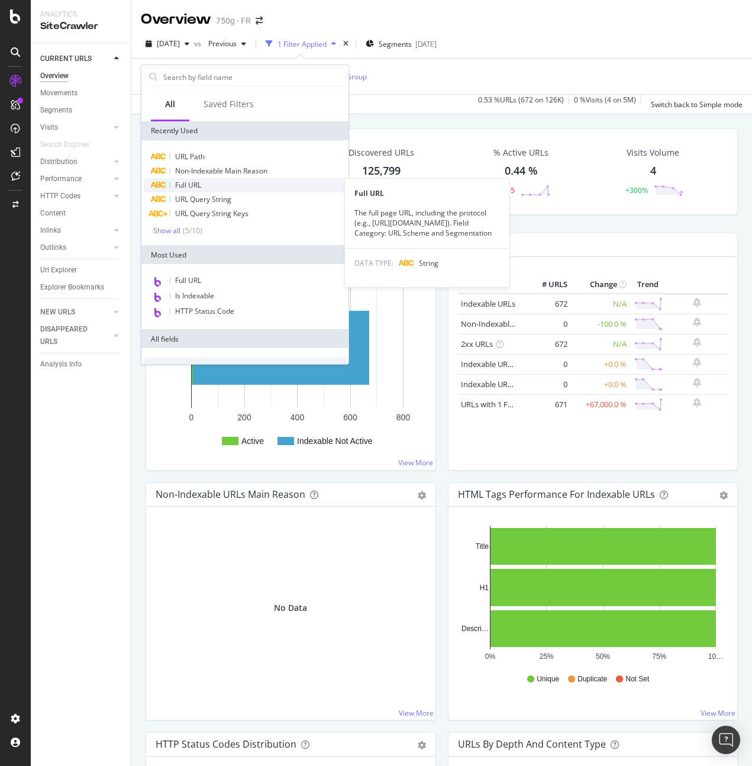
click at [208, 185] on div "Full URL" at bounding box center [245, 185] width 202 height 14
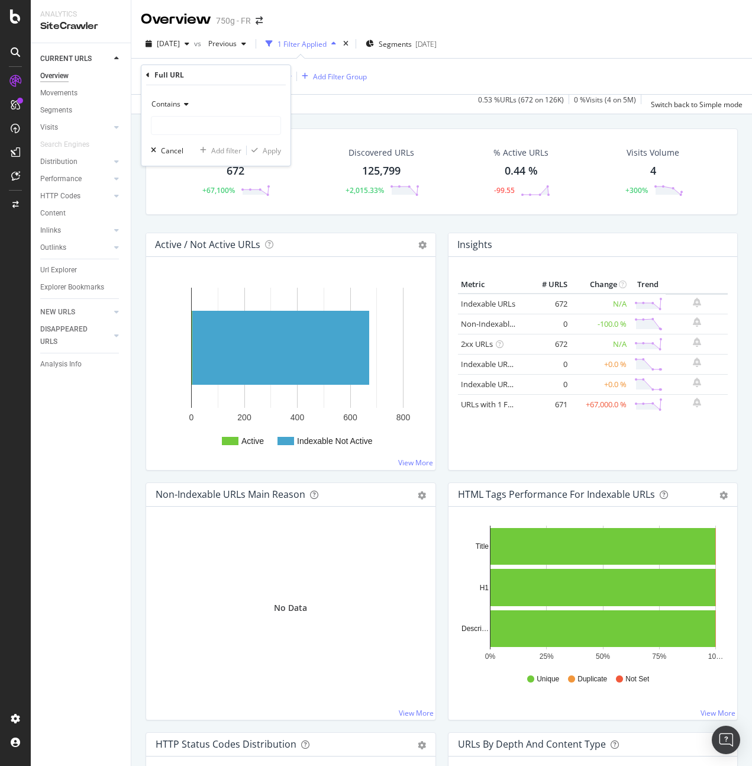
click at [181, 101] on icon at bounding box center [184, 104] width 8 height 7
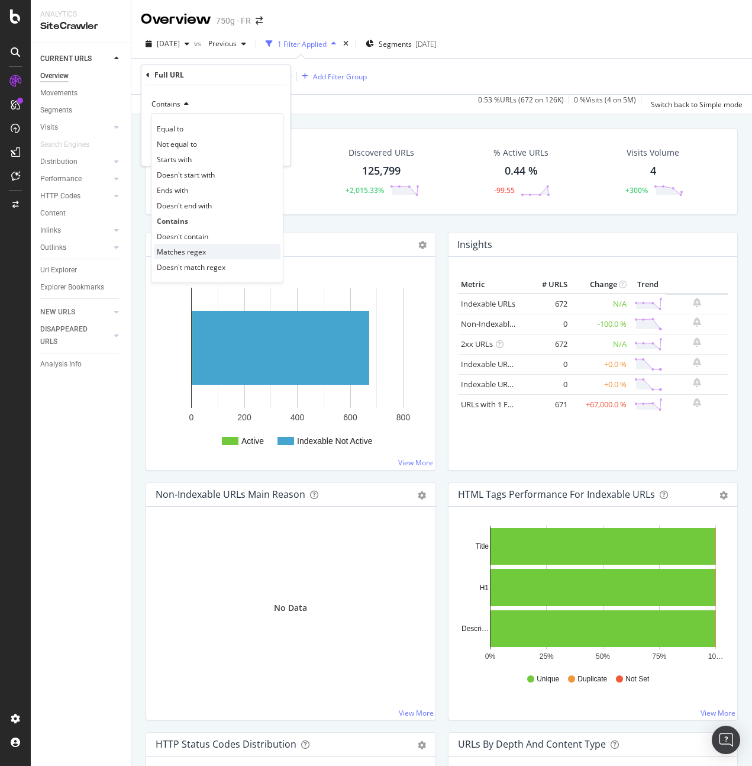
click at [207, 251] on div "Matches regex" at bounding box center [217, 251] width 127 height 15
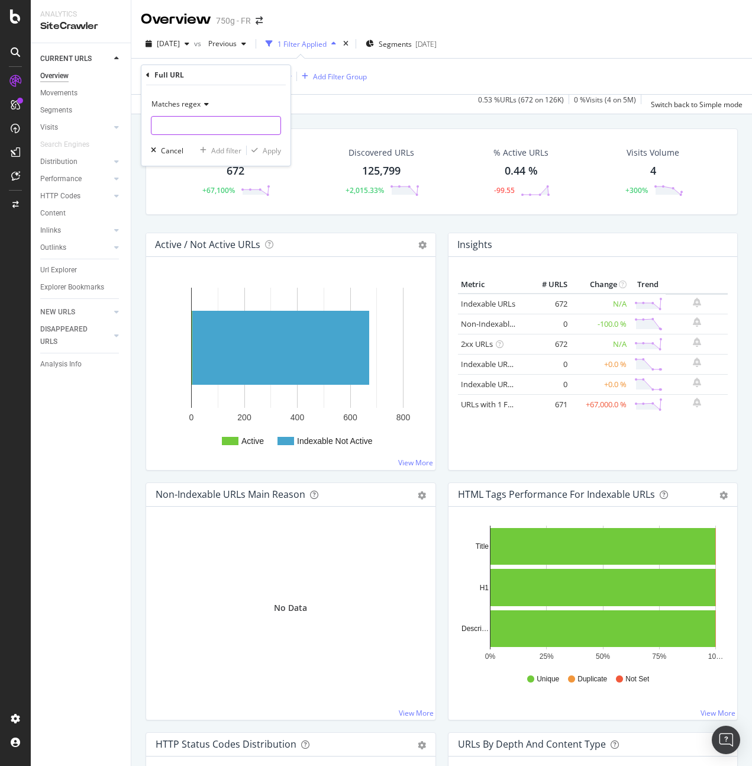
click at [191, 130] on input "text" at bounding box center [215, 125] width 129 height 19
paste input "[URL][DOMAIN_NAME]"
type input "^[URL][DOMAIN_NAME]"
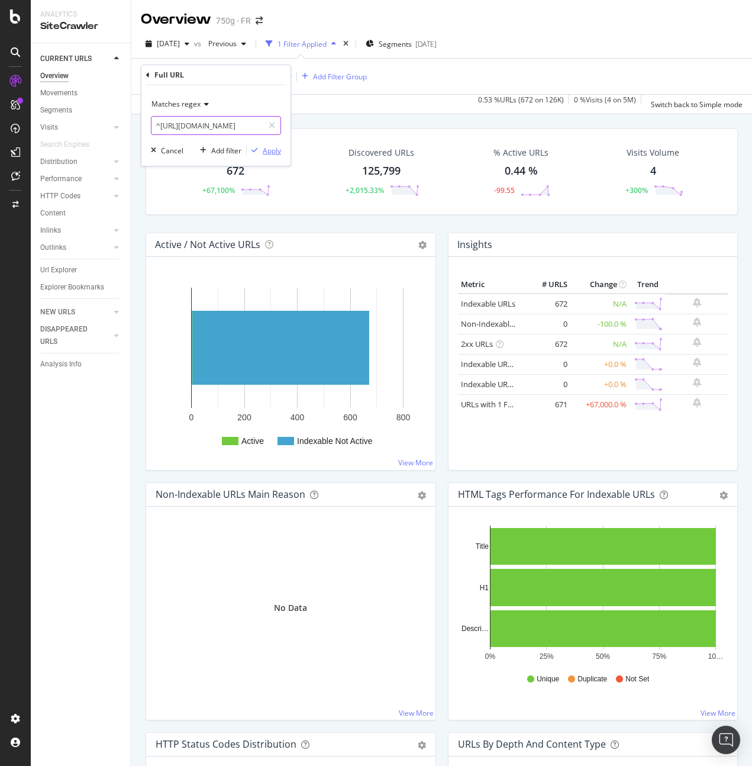
click button "Apply" at bounding box center [264, 150] width 34 height 12
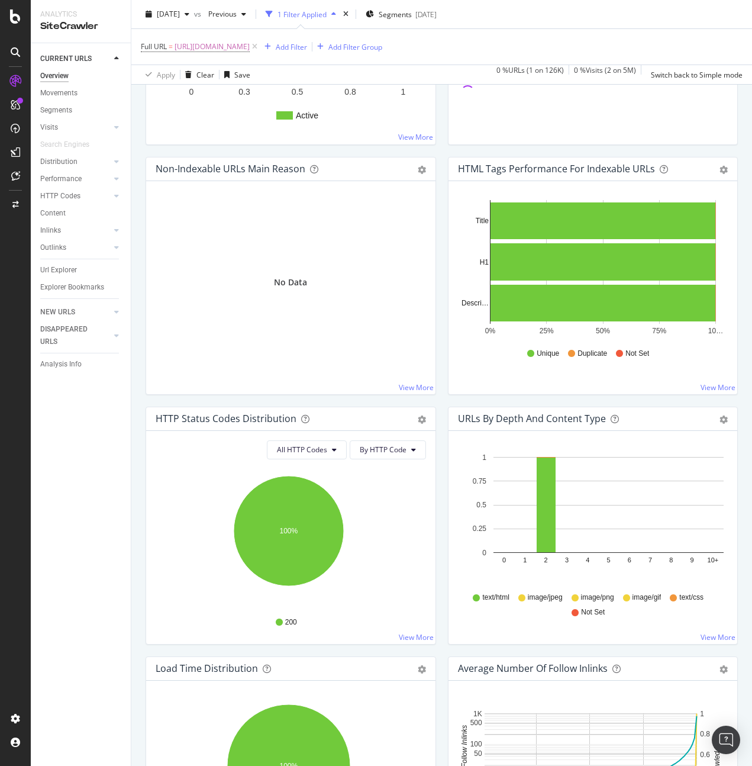
scroll to position [594, 0]
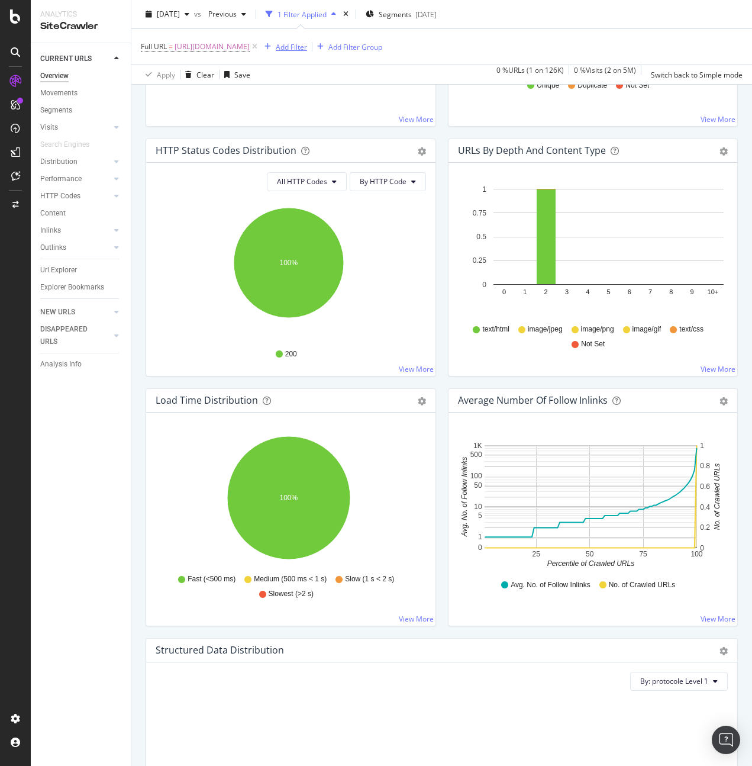
click at [307, 46] on div "Add Filter" at bounding box center [291, 46] width 31 height 10
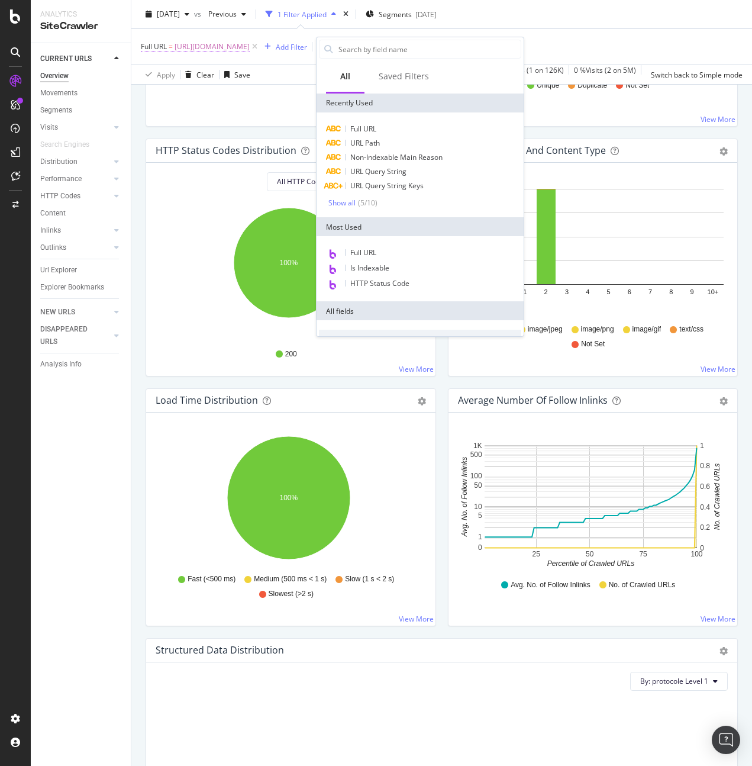
click at [239, 44] on span "[URL][DOMAIN_NAME]" at bounding box center [212, 46] width 75 height 17
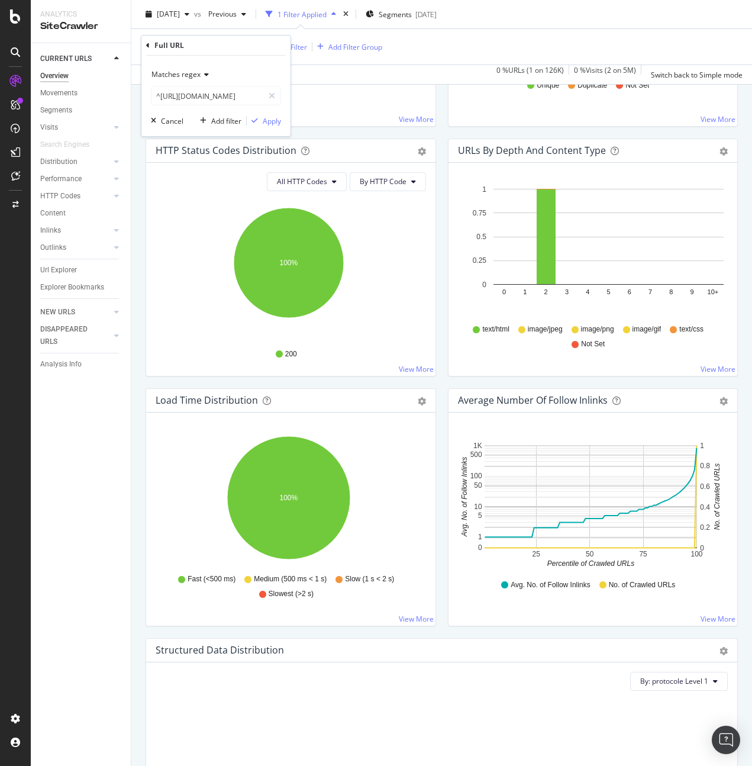
click at [192, 70] on span "Matches regex" at bounding box center [175, 74] width 49 height 10
click at [147, 44] on icon at bounding box center [148, 45] width 4 height 7
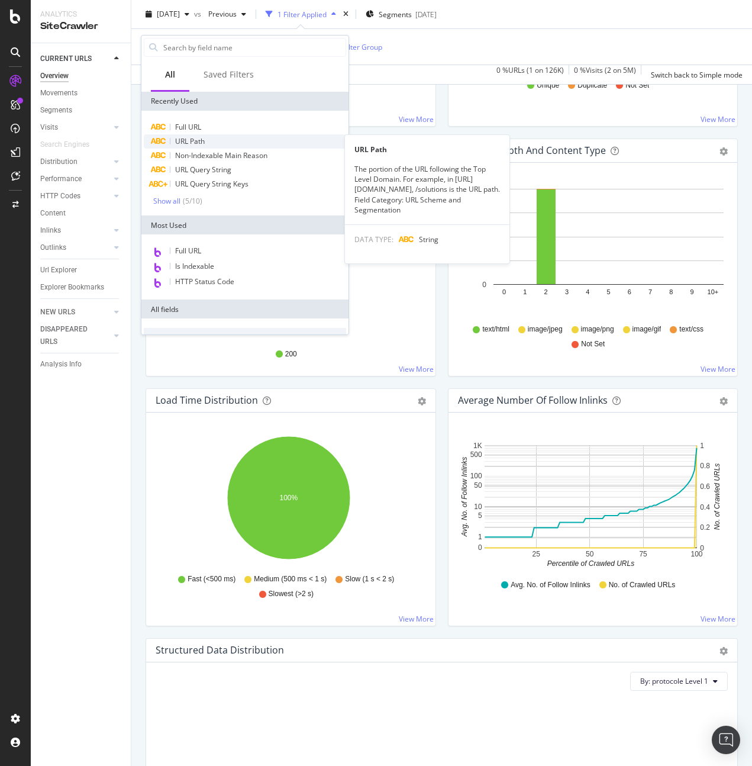
click at [207, 140] on div "URL Path" at bounding box center [245, 141] width 202 height 14
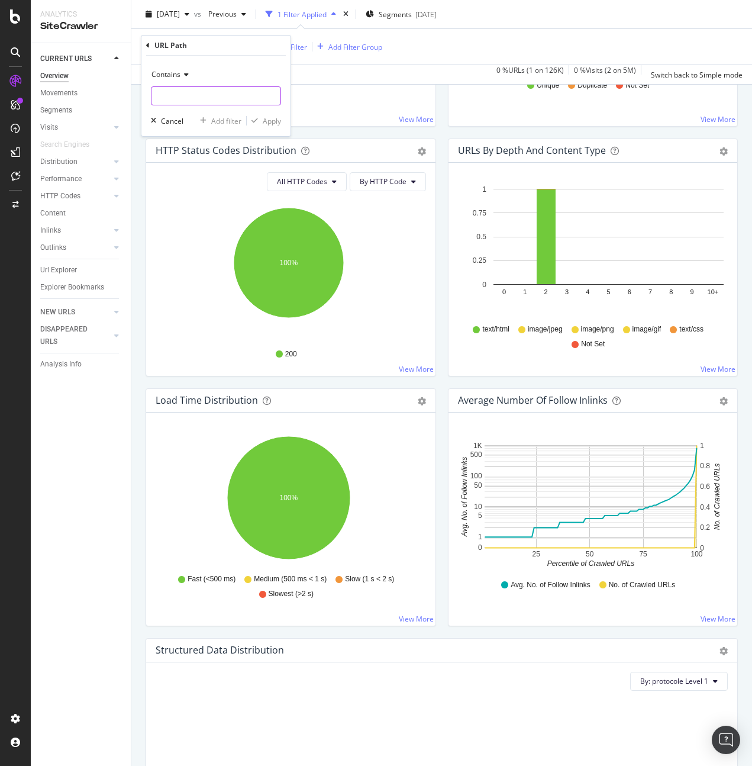
click at [192, 91] on input "text" at bounding box center [215, 95] width 129 height 19
paste input "(^|&)page=([2-9]|10)($|&)"
type input "(^|&)page=([2-9]|10)($|&)"
click at [276, 121] on div "Apply" at bounding box center [272, 121] width 18 height 10
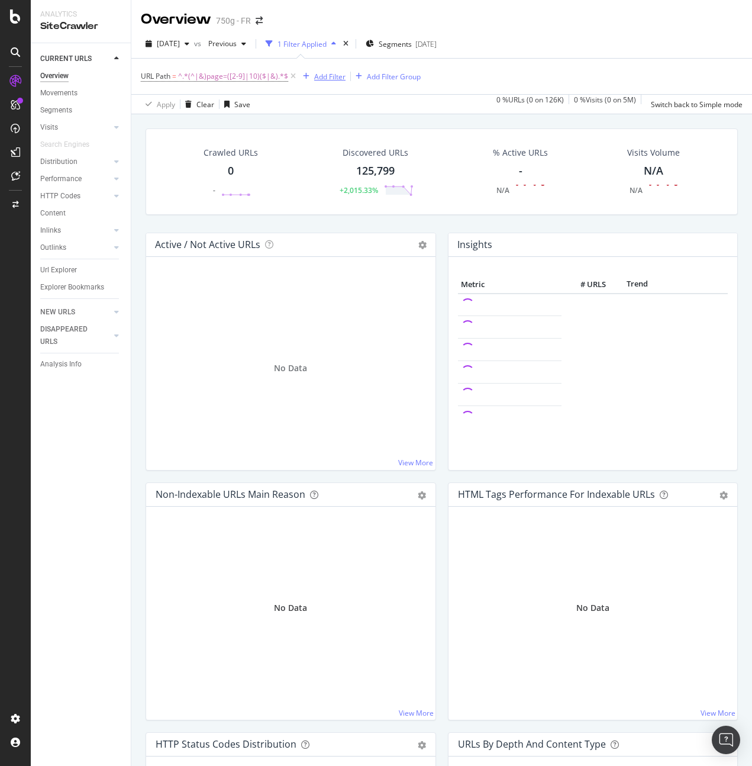
click at [330, 78] on div "Add Filter" at bounding box center [329, 77] width 31 height 10
click at [217, 80] on span "^.*(^|&)page=([2-9]|10)($|&).*$" at bounding box center [233, 76] width 110 height 17
click at [221, 125] on input "(^|&)page=([2-9]|10)($|&)" at bounding box center [207, 125] width 112 height 19
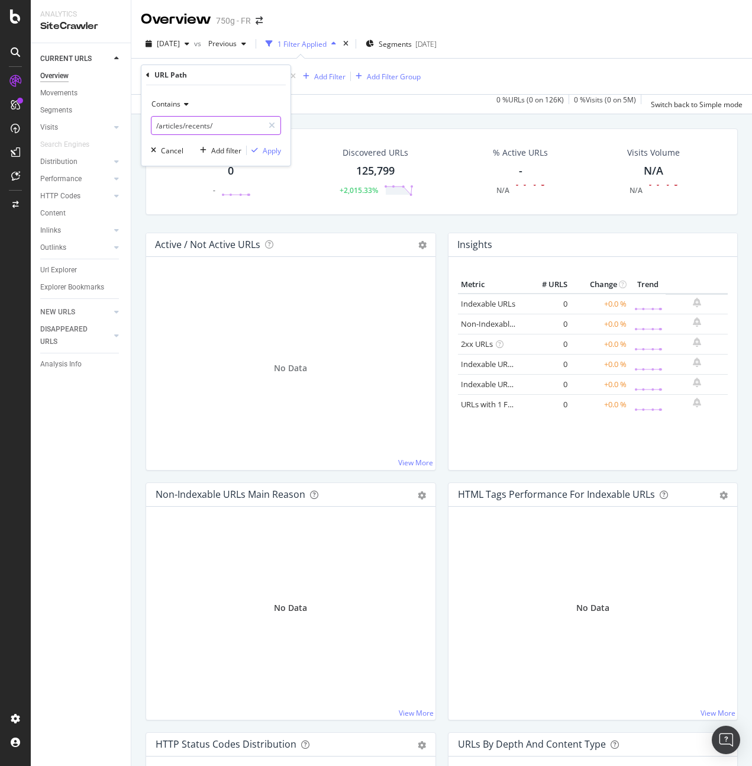
type input "/articles/recents/"
click button "Apply" at bounding box center [264, 150] width 34 height 12
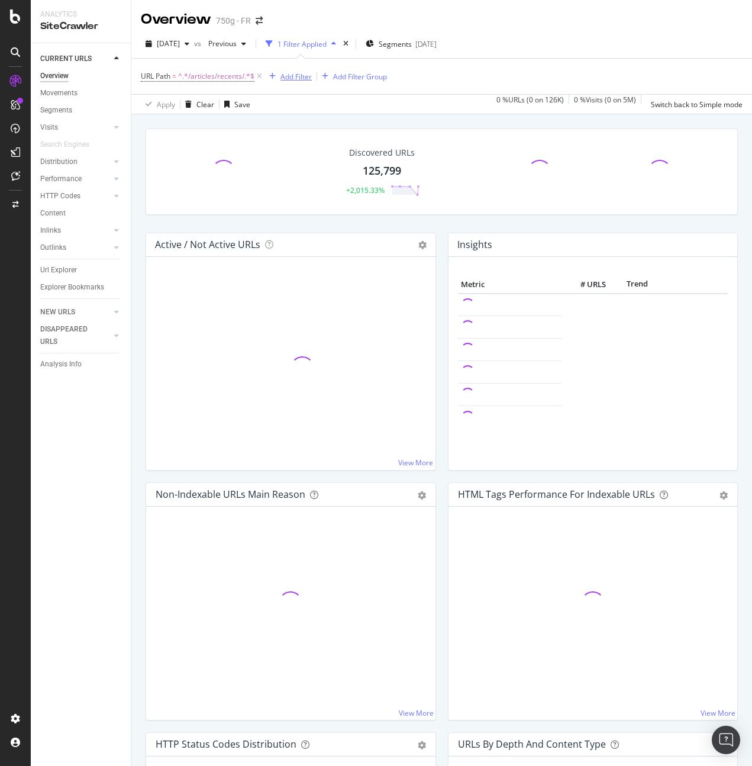
click at [300, 78] on div "Add Filter" at bounding box center [295, 77] width 31 height 10
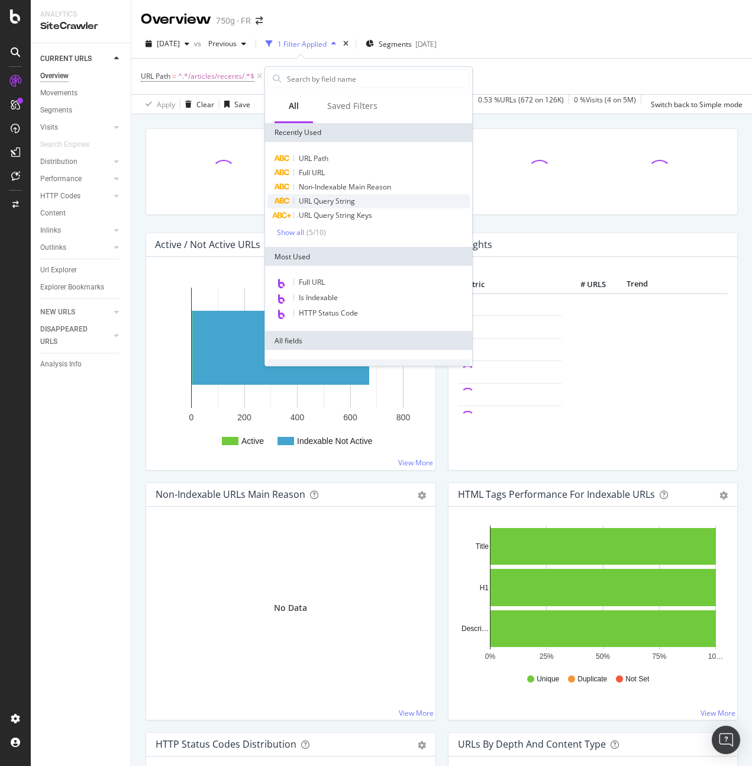
click at [337, 197] on span "URL Query String" at bounding box center [327, 201] width 56 height 10
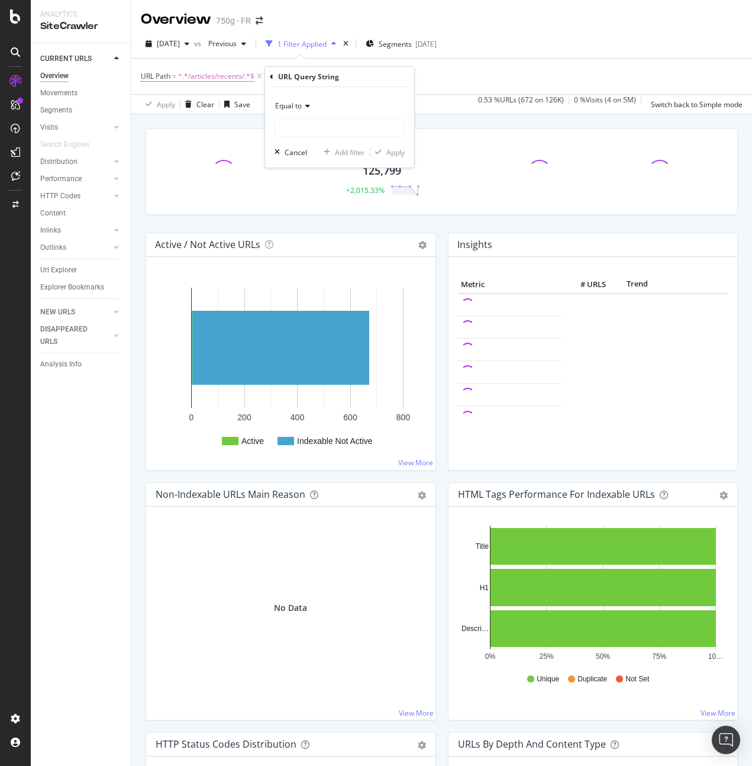
click at [301, 105] on span "Equal to" at bounding box center [288, 106] width 27 height 10
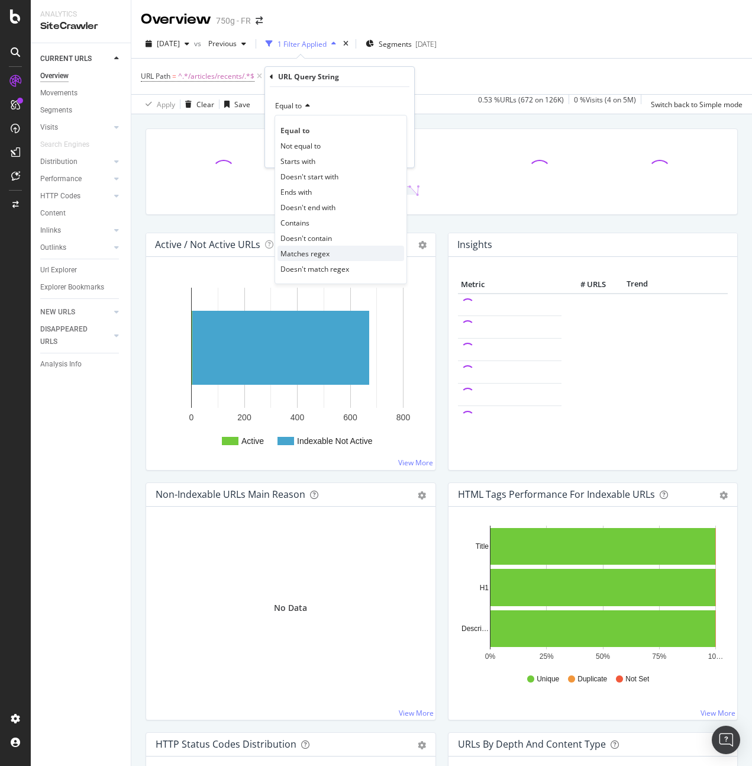
click at [322, 253] on span "Matches regex" at bounding box center [304, 254] width 49 height 10
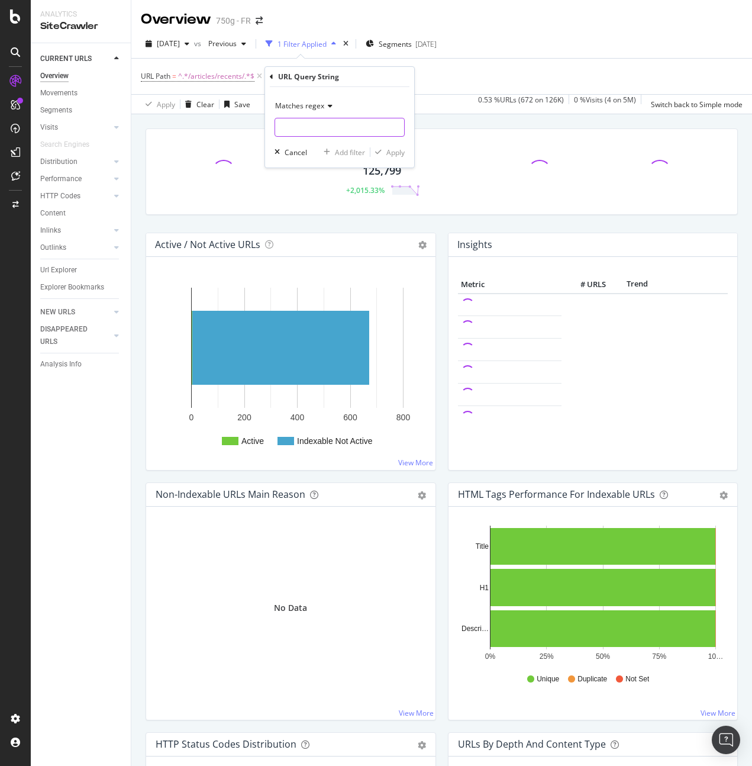
click at [317, 125] on input "text" at bounding box center [339, 127] width 129 height 19
paste input "(^|&)page=([2-9]|10)($|&)"
type input "(^|&)page=([2-9]|10)($|&)"
click at [399, 155] on div "Apply" at bounding box center [395, 152] width 18 height 10
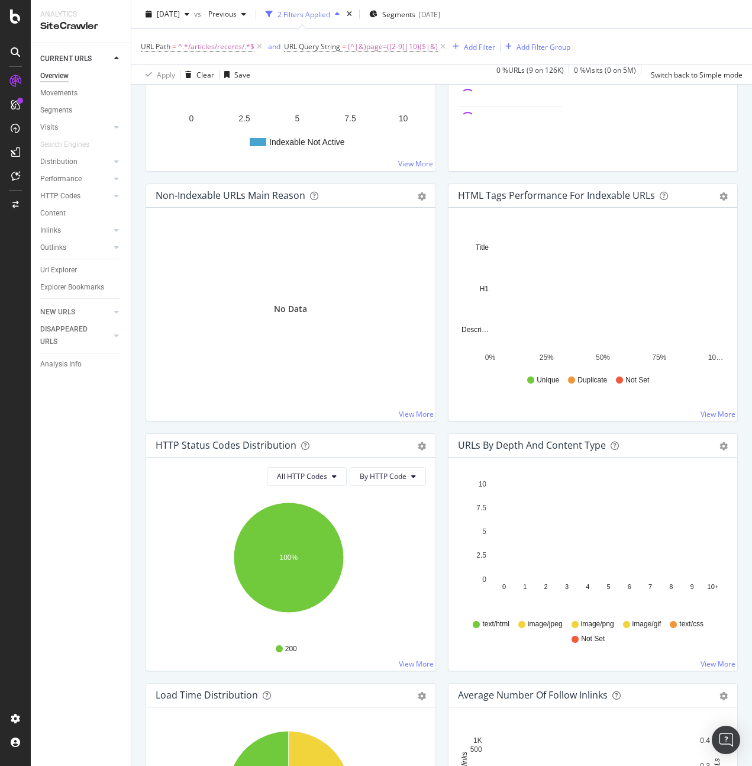
scroll to position [527, 0]
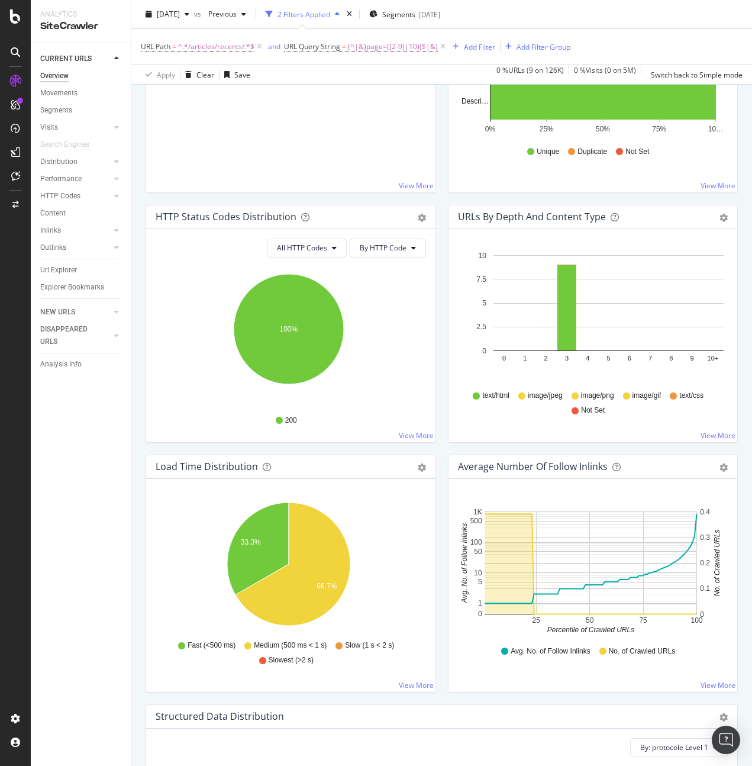
click at [435, 452] on div "HTTP Status Codes Distribution Pie Table Export as CSV Add to Custom Report All…" at bounding box center [291, 330] width 302 height 250
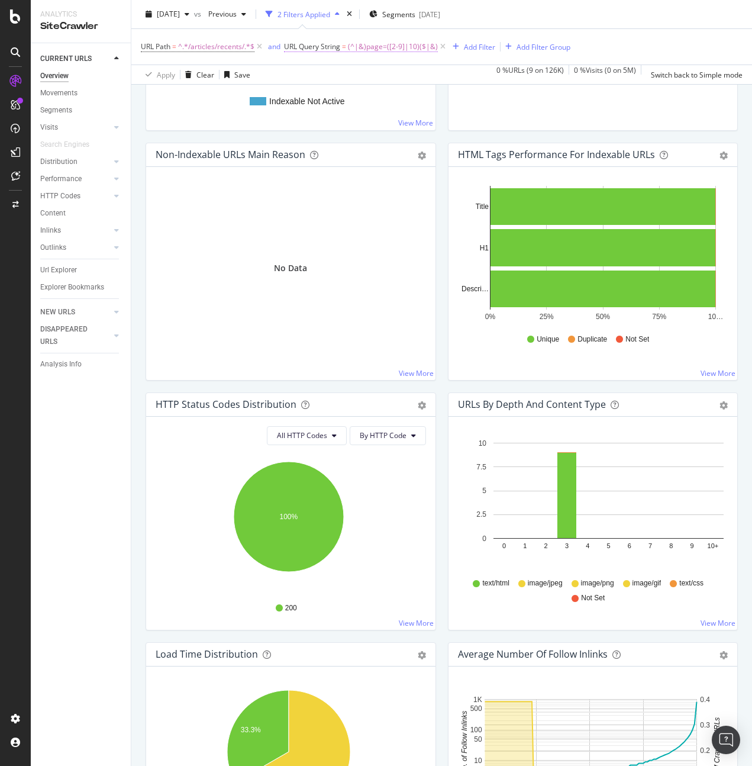
scroll to position [347, 0]
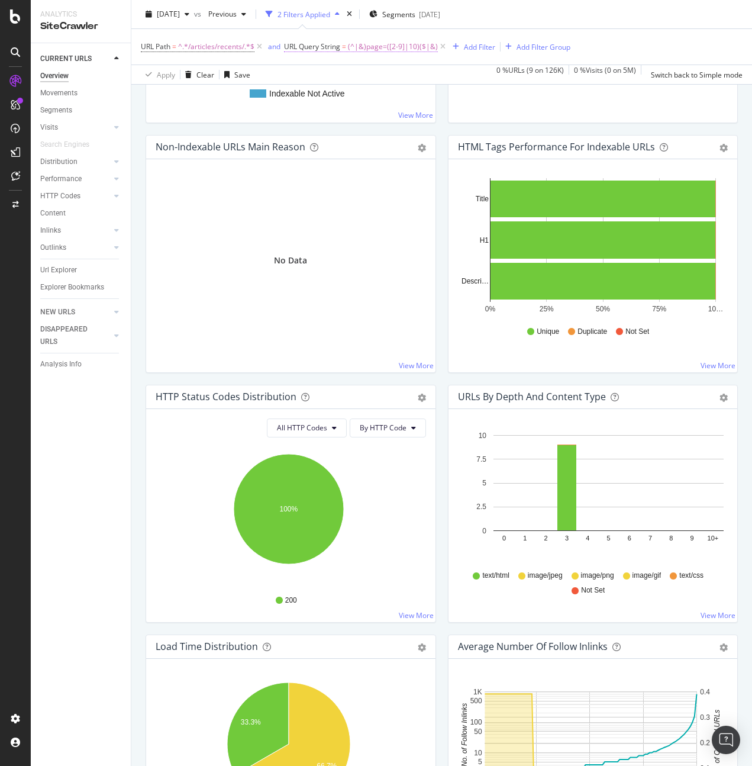
click at [394, 43] on span "(^|&)page=([2-9]|10)($|&)" at bounding box center [393, 46] width 90 height 17
click at [352, 100] on input "(^|&)page=([2-9]|10)($|&)" at bounding box center [351, 95] width 112 height 19
paste input "1-9][1-9]|[1-9][0-9]|10"
type input "(^|&)page=([1-9][1-9]|[1-9][0-9]|100)($|&)"
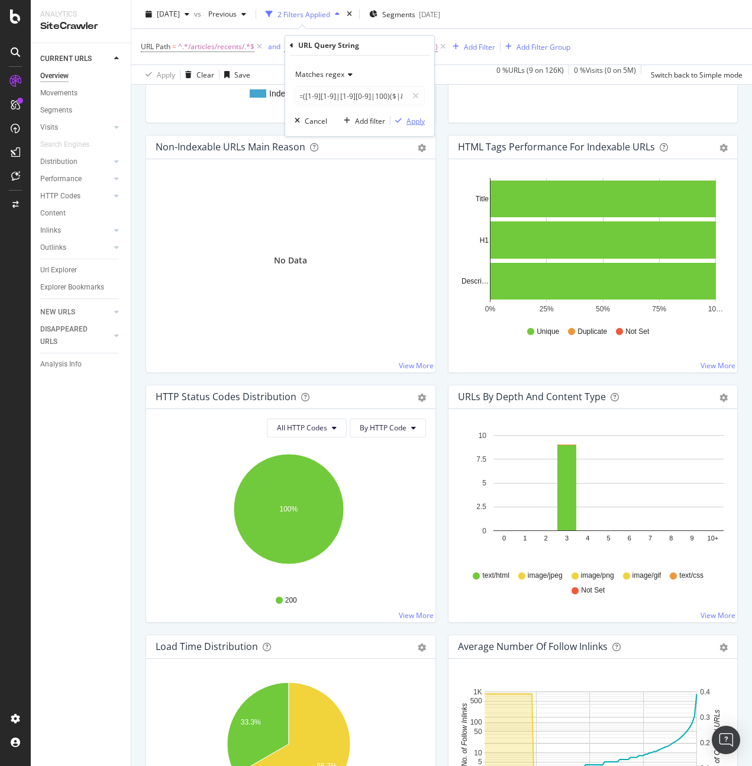
click at [421, 124] on div "Apply" at bounding box center [416, 121] width 18 height 10
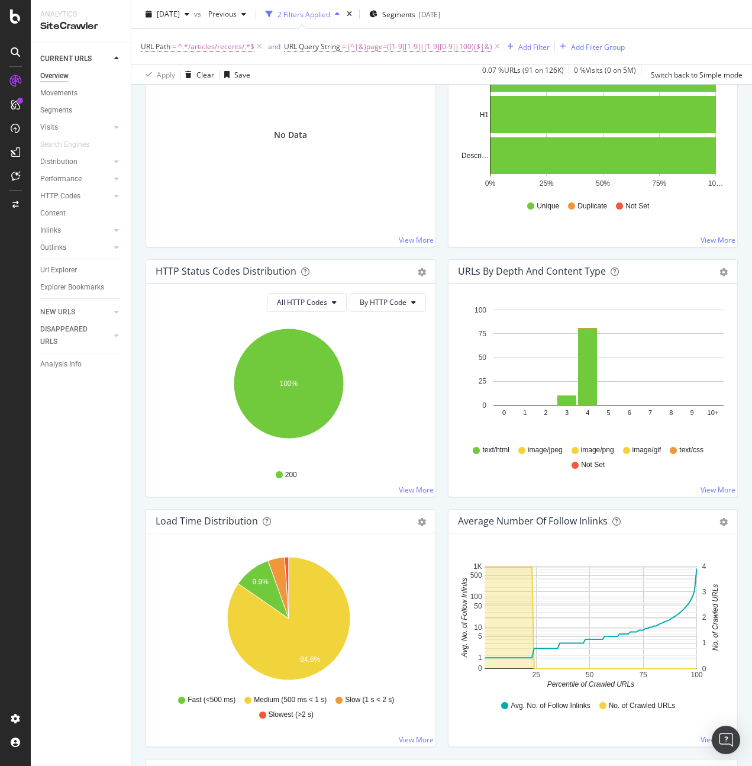
scroll to position [534, 0]
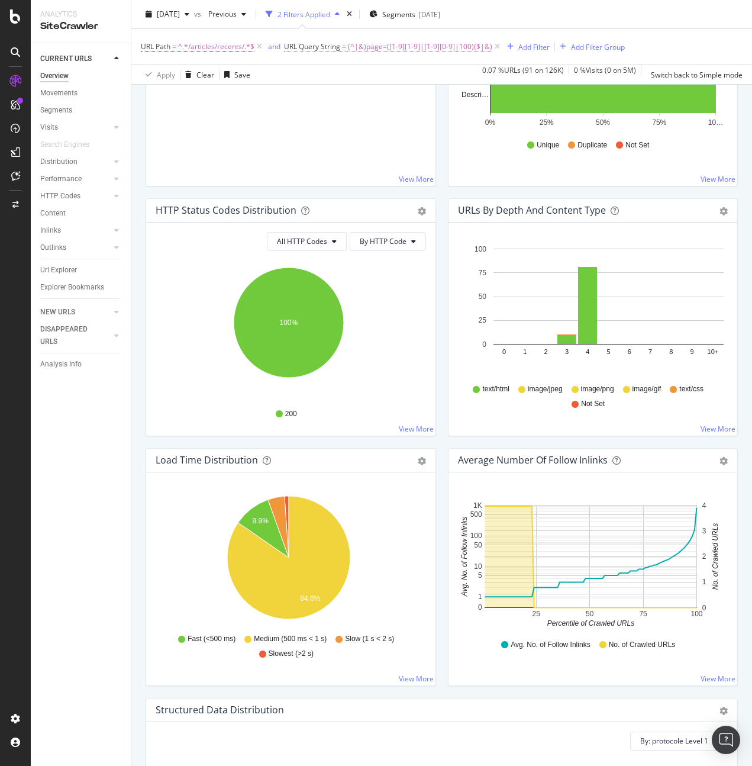
click at [409, 45] on span "(^|&)page=([1-9][1-9]|[1-9][0-9]|100)($|&)" at bounding box center [420, 46] width 144 height 17
click at [369, 94] on input "(^|&)page=([1-9][1-9]|[1-9][0-9]|100)($|&)" at bounding box center [351, 95] width 112 height 19
paste input "5][0-9]{2}|6"
type input "(^|&)page=([1-5][0-9]{2}|600)($|&)"
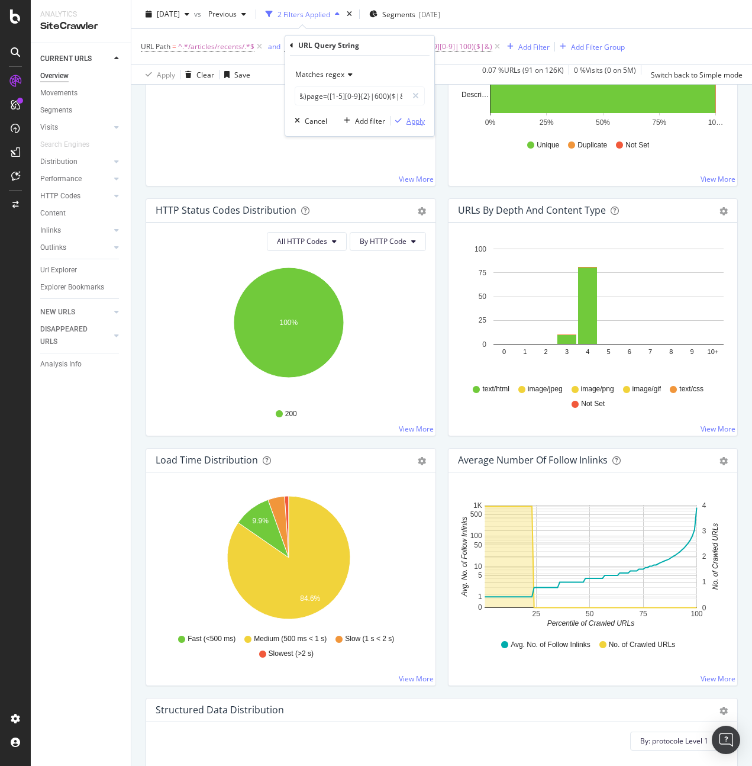
click at [417, 121] on div "Apply" at bounding box center [416, 121] width 18 height 10
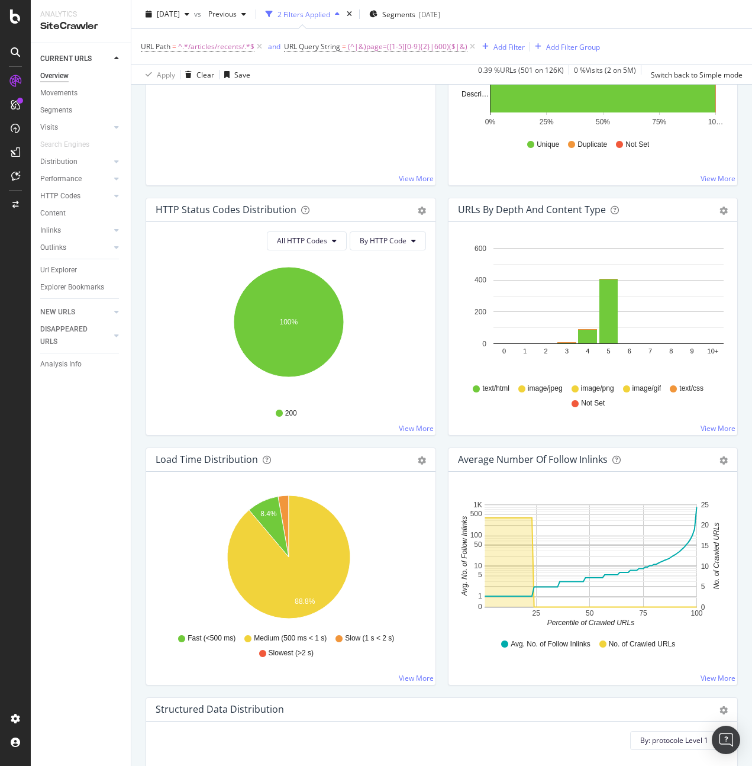
scroll to position [688, 0]
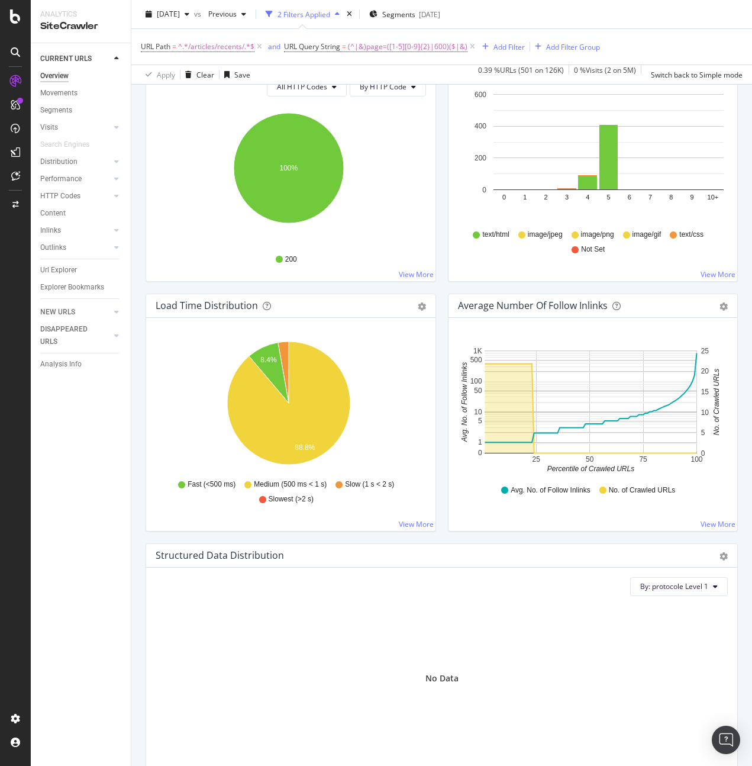
click at [442, 341] on div "Average Number of Follow Inlinks Chart (by Value) Table Export as CSV Add to Cu…" at bounding box center [593, 419] width 302 height 250
click at [385, 48] on span "(^|&)page=([1-5][0-9]{2}|600)($|&)" at bounding box center [408, 46] width 120 height 17
click at [370, 92] on input "(^|&)page=([1-5][0-9]{2}|600)($|&)" at bounding box center [351, 95] width 112 height 19
paste input "6-9][0-9]{2}|[1-9][0-9]{3,}"
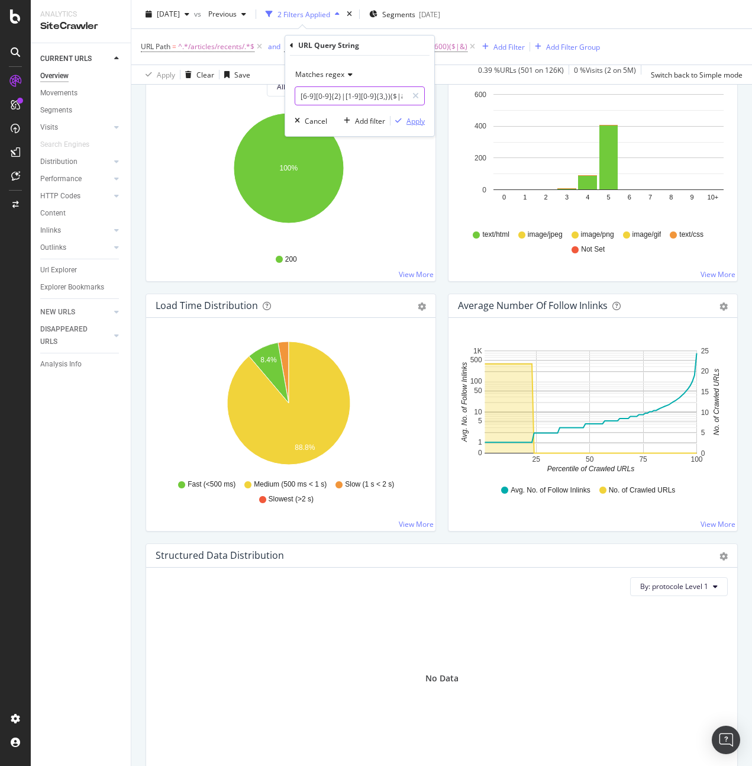
type input "(^|&)page=([6-9][0-9]{2}|[1-9][0-9]{3,})($|&)"
click at [420, 118] on div "Apply" at bounding box center [416, 121] width 18 height 10
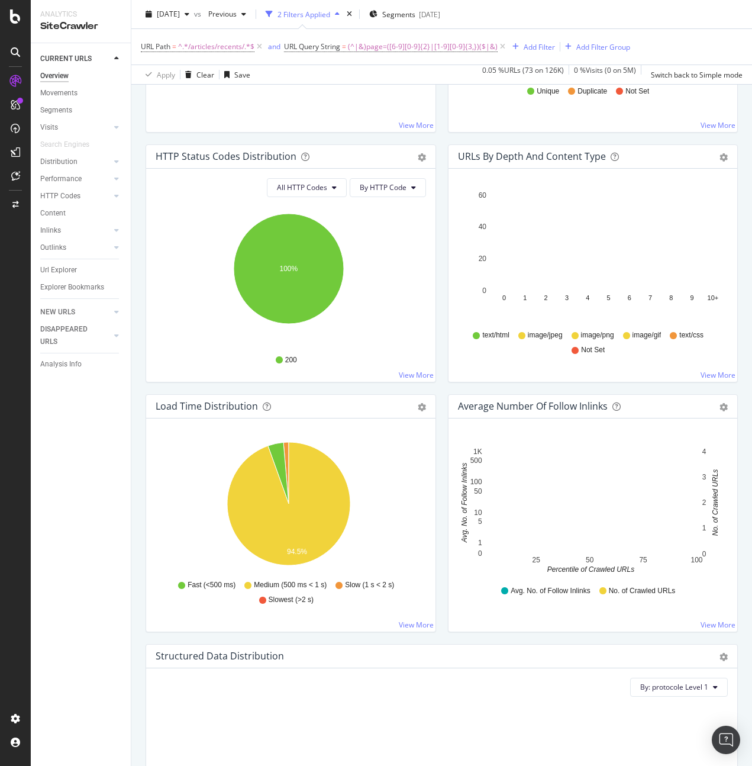
scroll to position [595, 0]
